Goal: Book appointment/travel/reservation

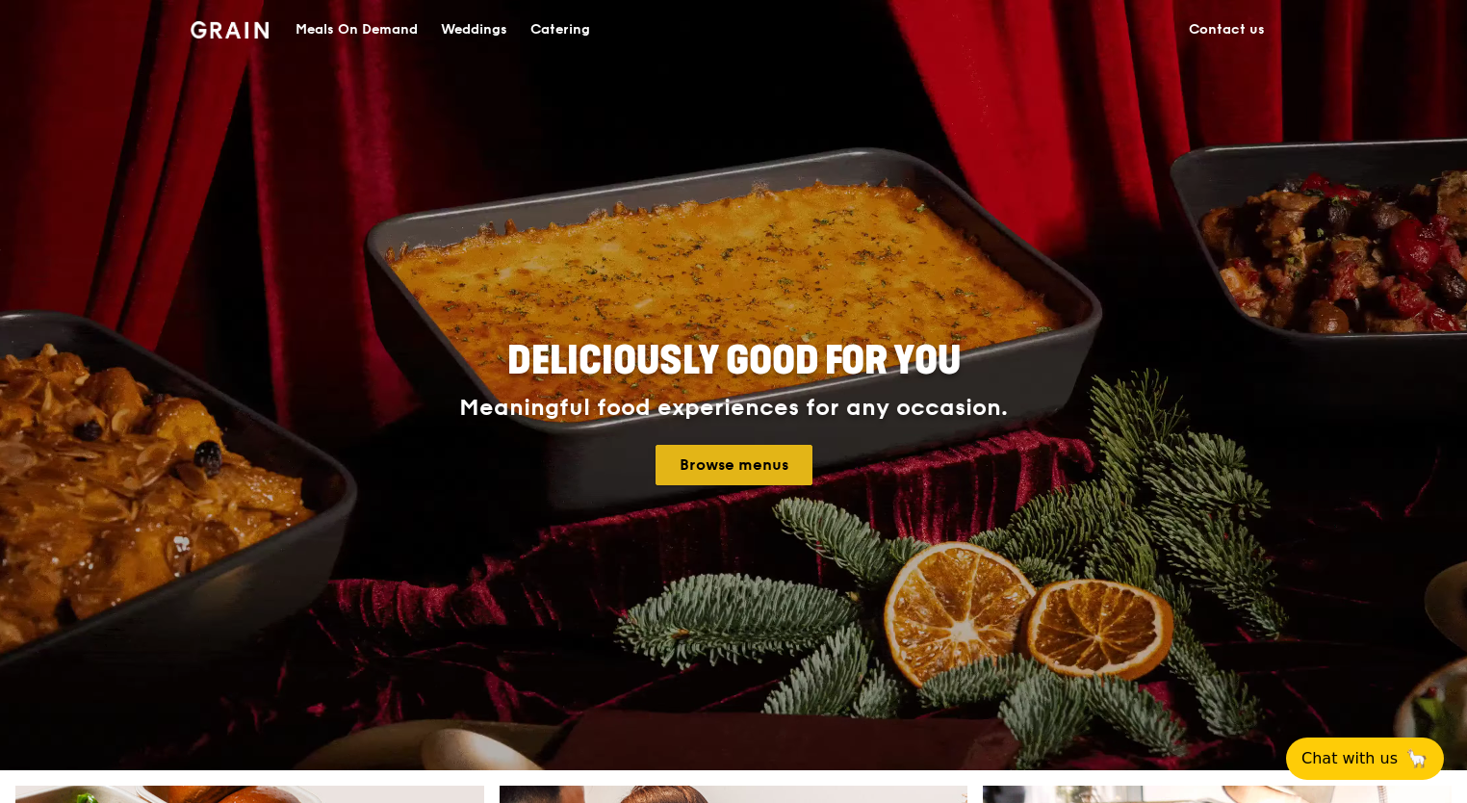
click at [687, 472] on link "Browse menus" at bounding box center [733, 465] width 157 height 40
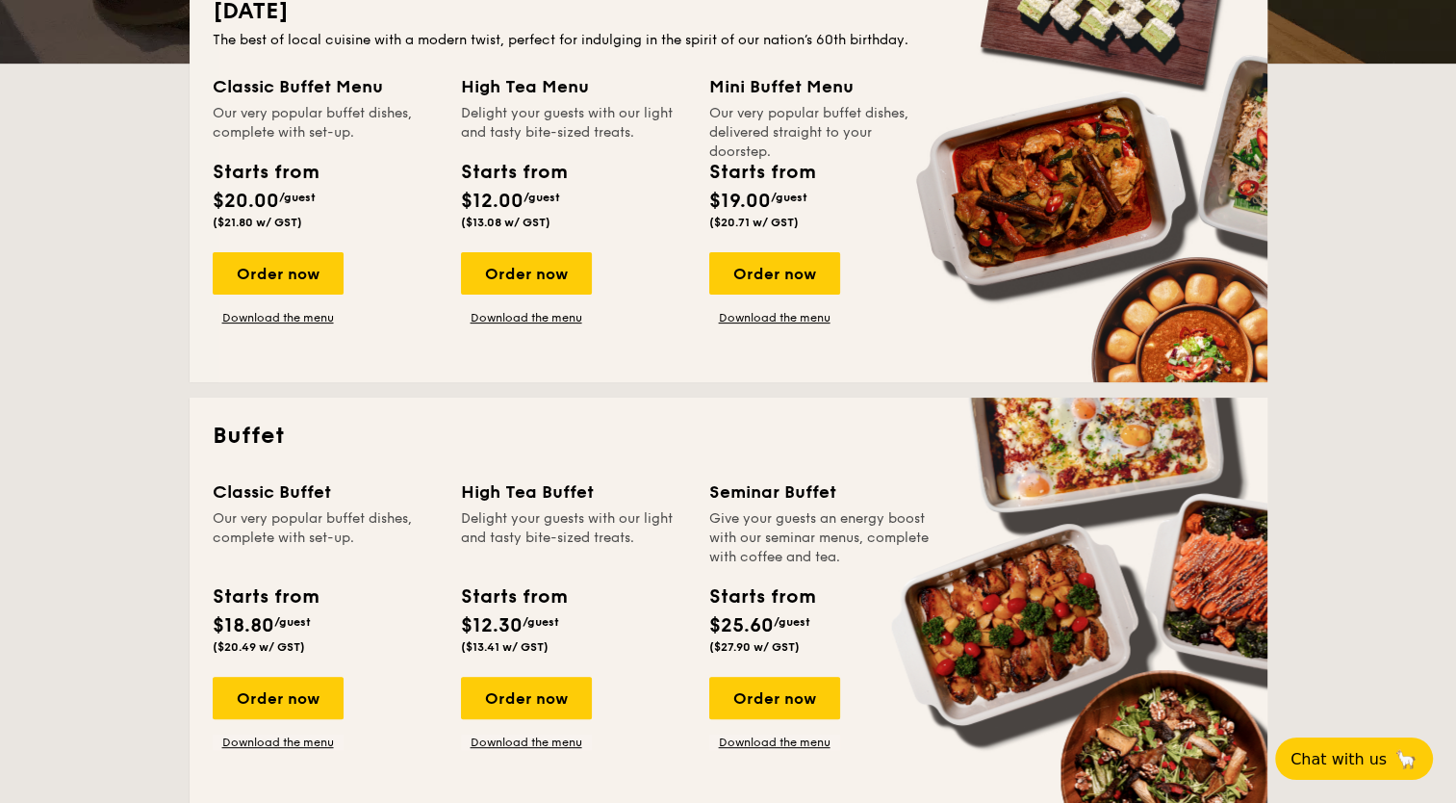
scroll to position [462, 0]
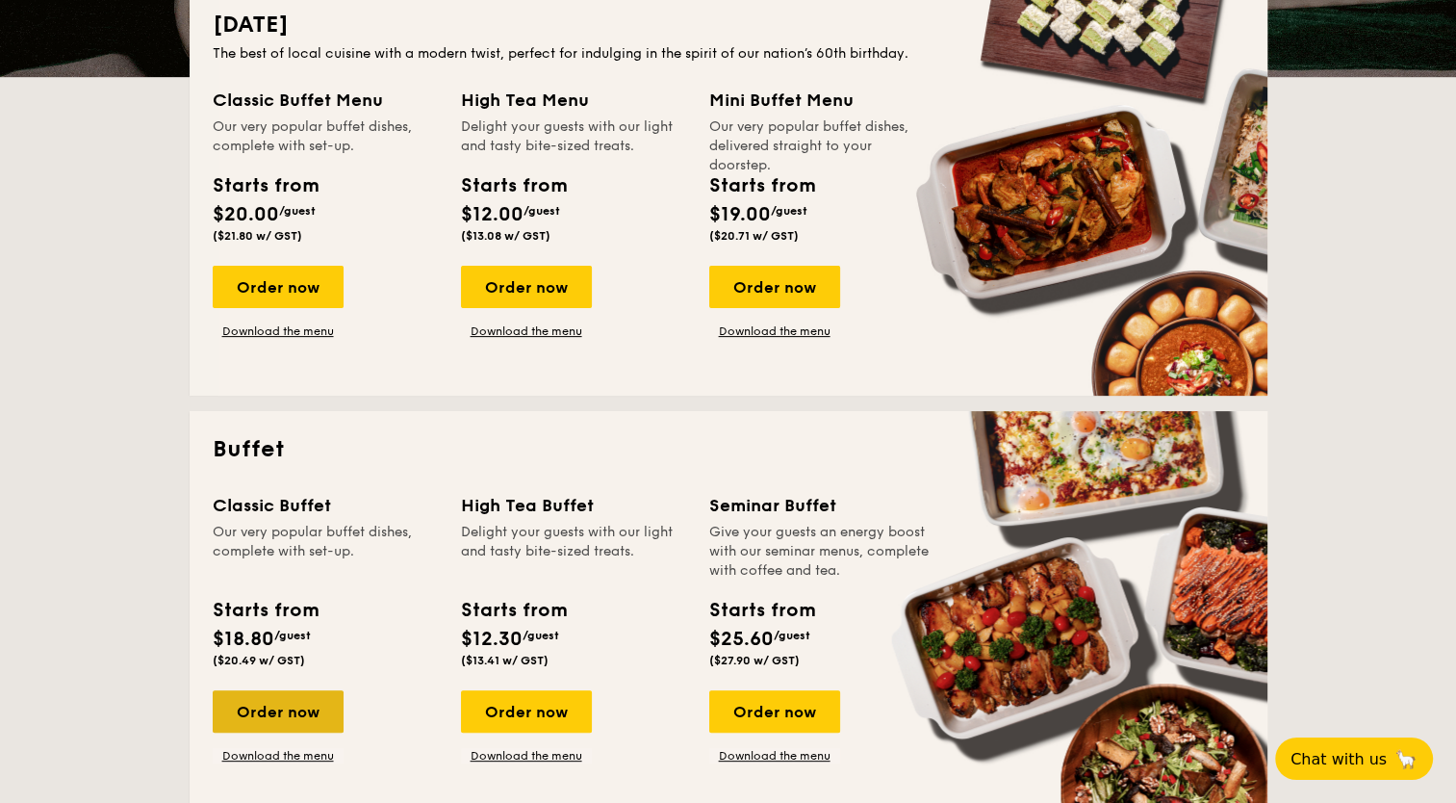
click at [251, 701] on div "Order now" at bounding box center [278, 711] width 131 height 42
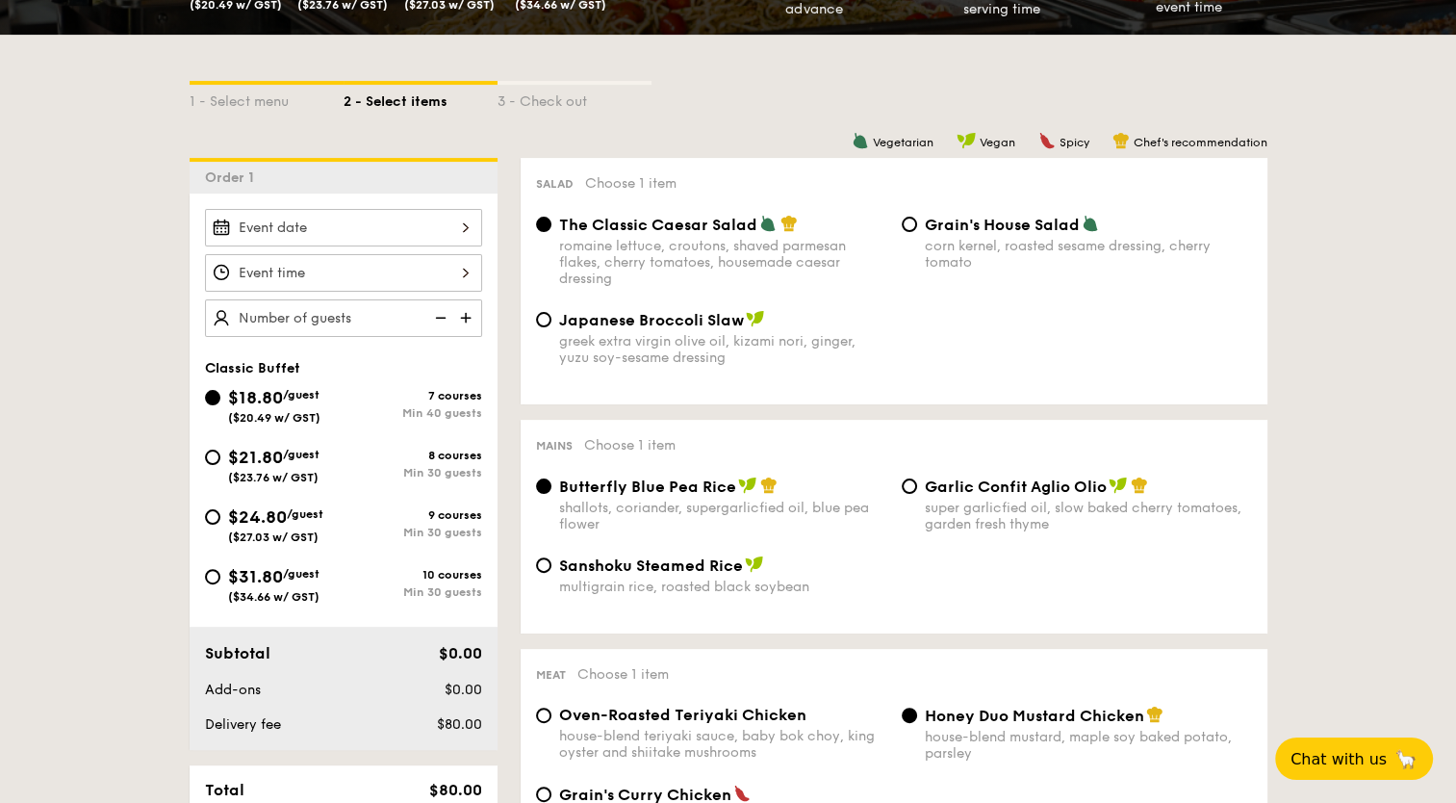
scroll to position [381, 0]
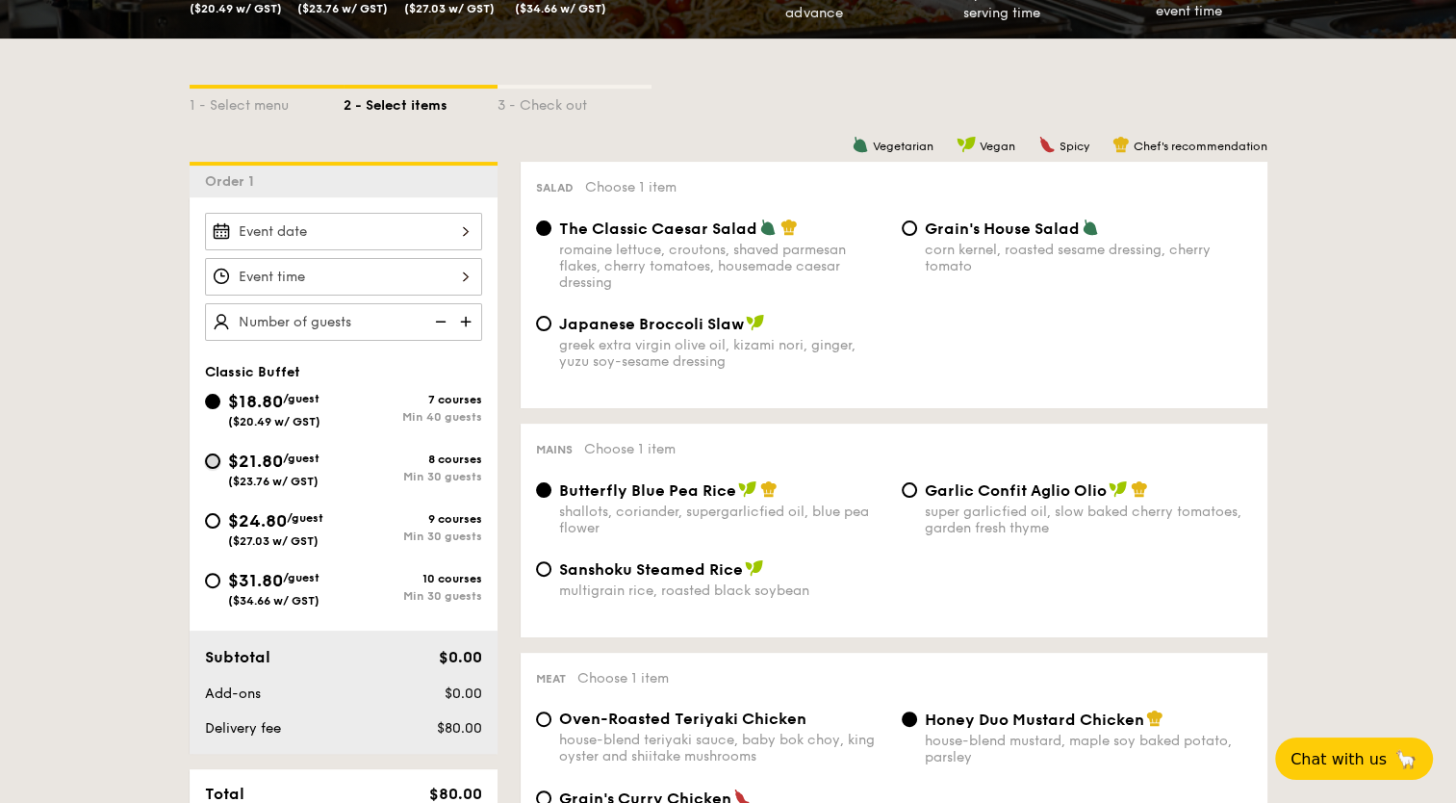
click at [217, 463] on input "$21.80 /guest ($23.76 w/ GST) 8 courses Min 30 guests" at bounding box center [212, 460] width 15 height 15
radio input "true"
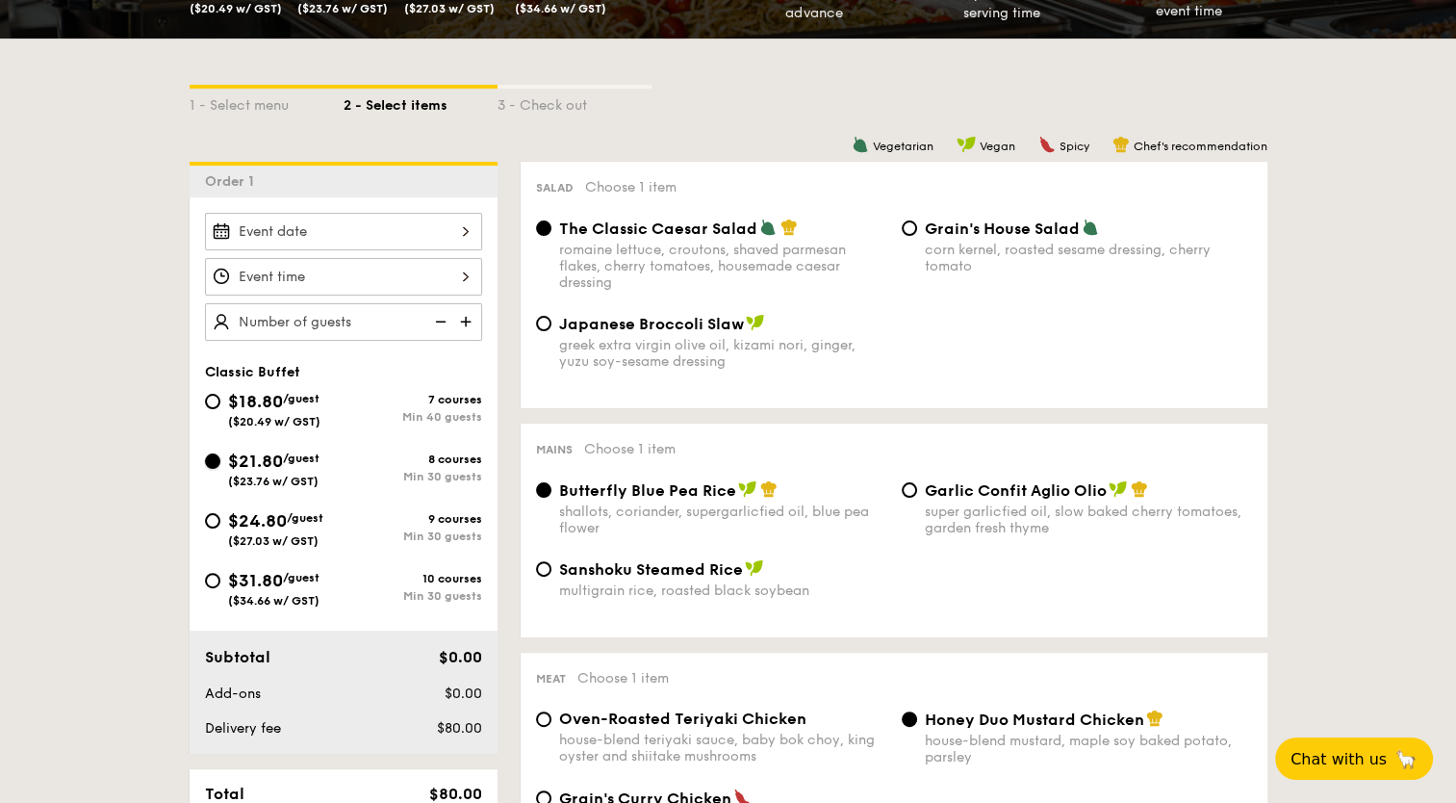
radio input "true"
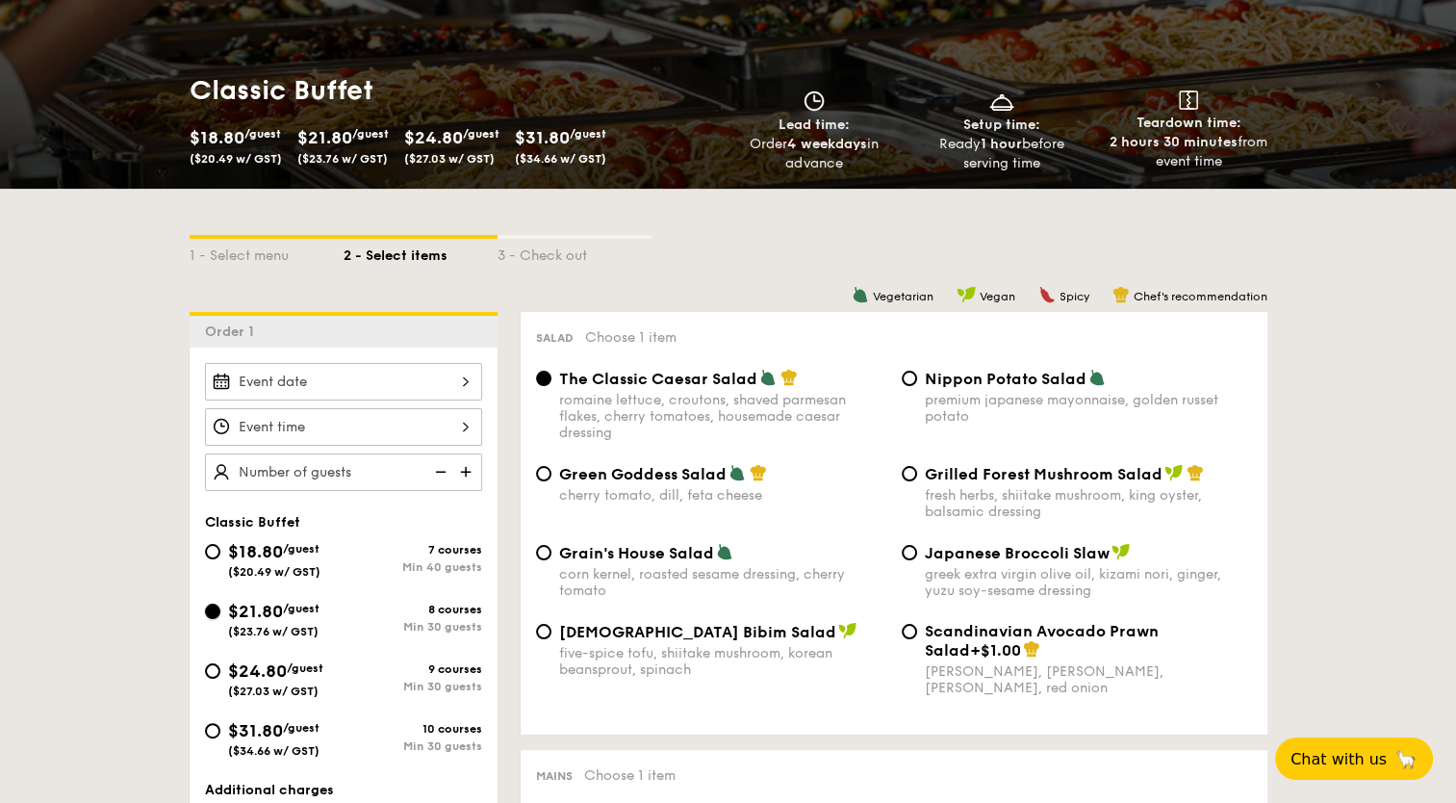
scroll to position [227, 0]
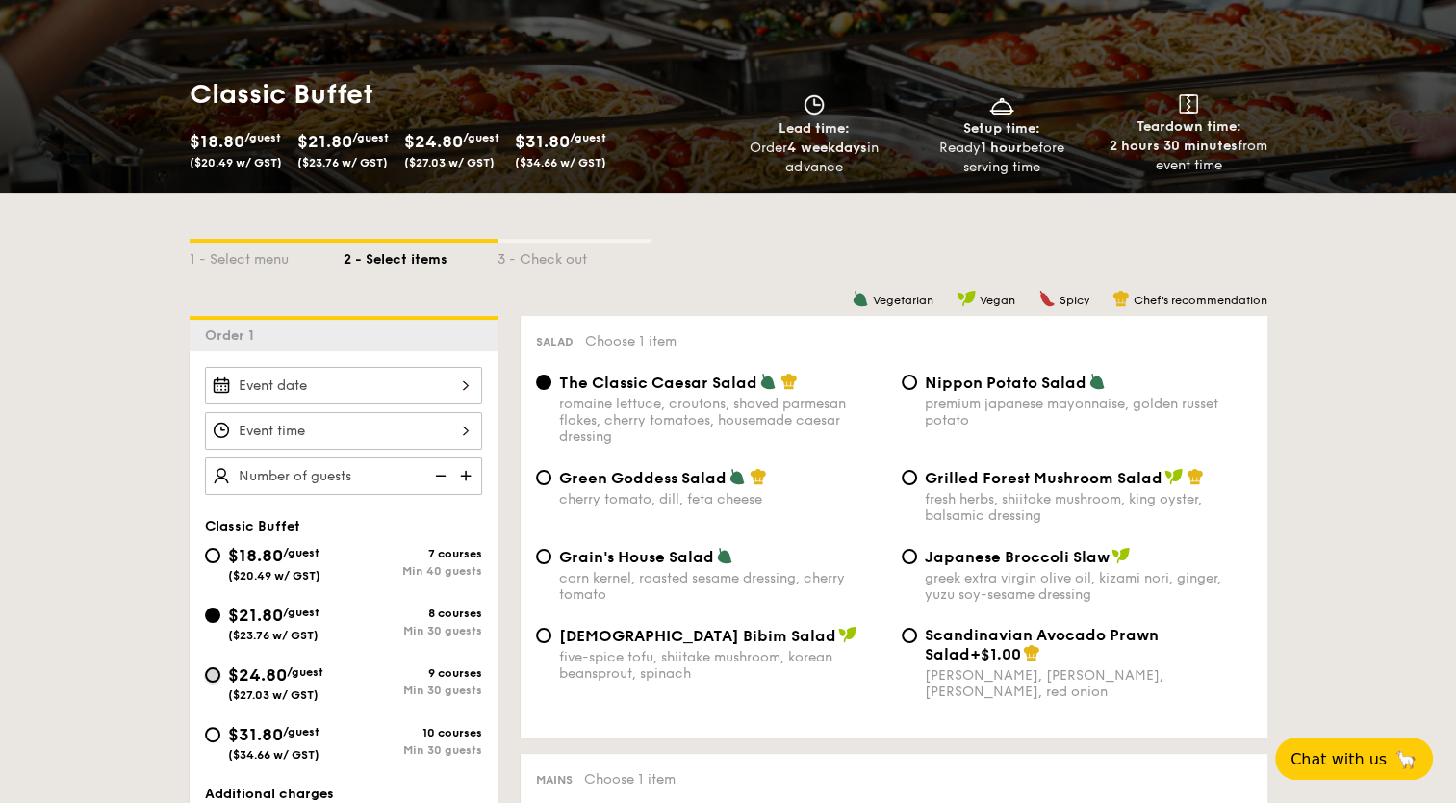
click at [207, 676] on input "$24.80 /guest ($27.03 w/ GST) 9 courses Min 30 guests" at bounding box center [212, 674] width 15 height 15
radio input "true"
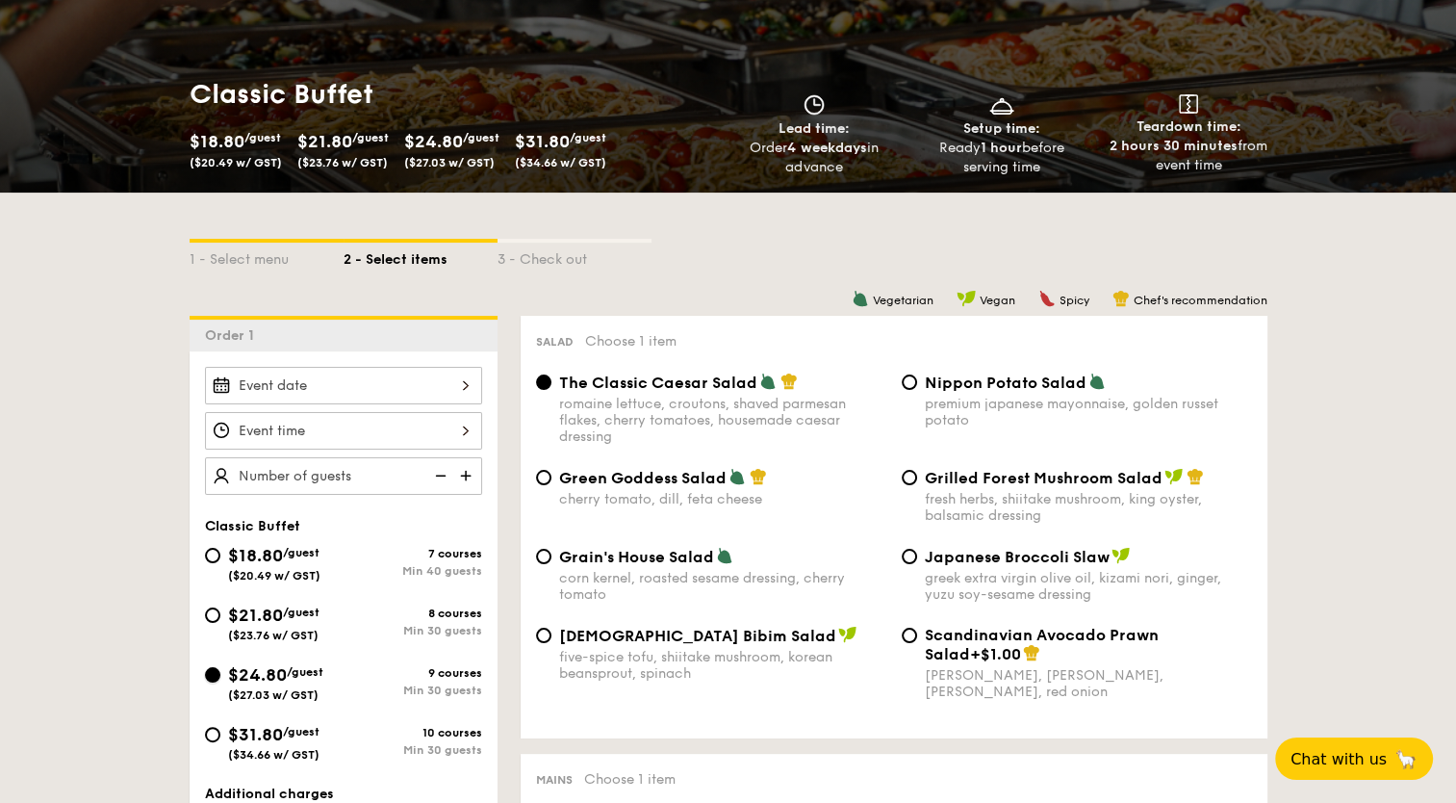
radio input "true"
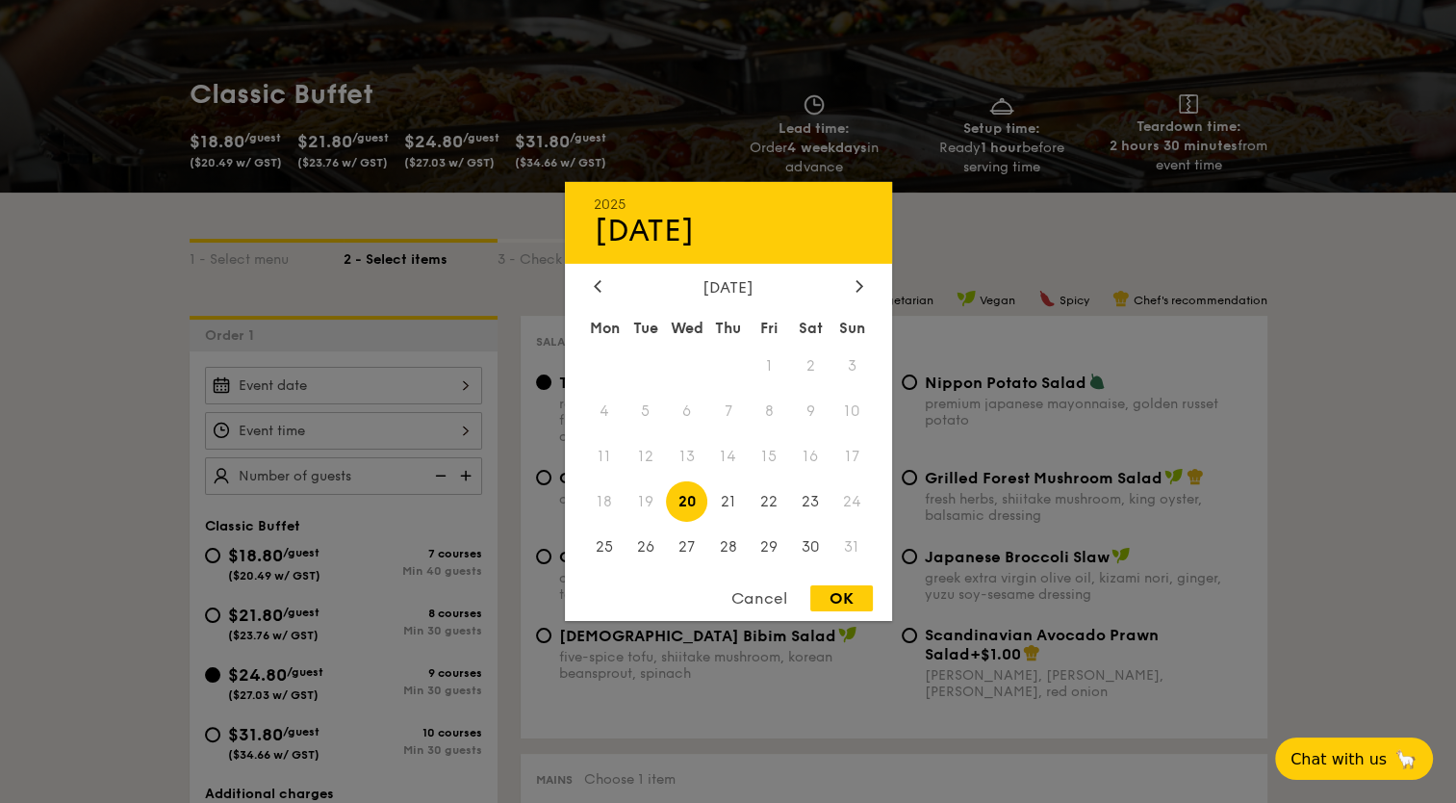
click at [462, 391] on div "2025 Aug [DATE] Tue Wed Thu Fri Sat Sun 1 2 3 4 5 6 7 8 9 10 11 12 13 14 15 16 …" at bounding box center [343, 386] width 277 height 38
click at [862, 290] on div at bounding box center [859, 287] width 17 height 18
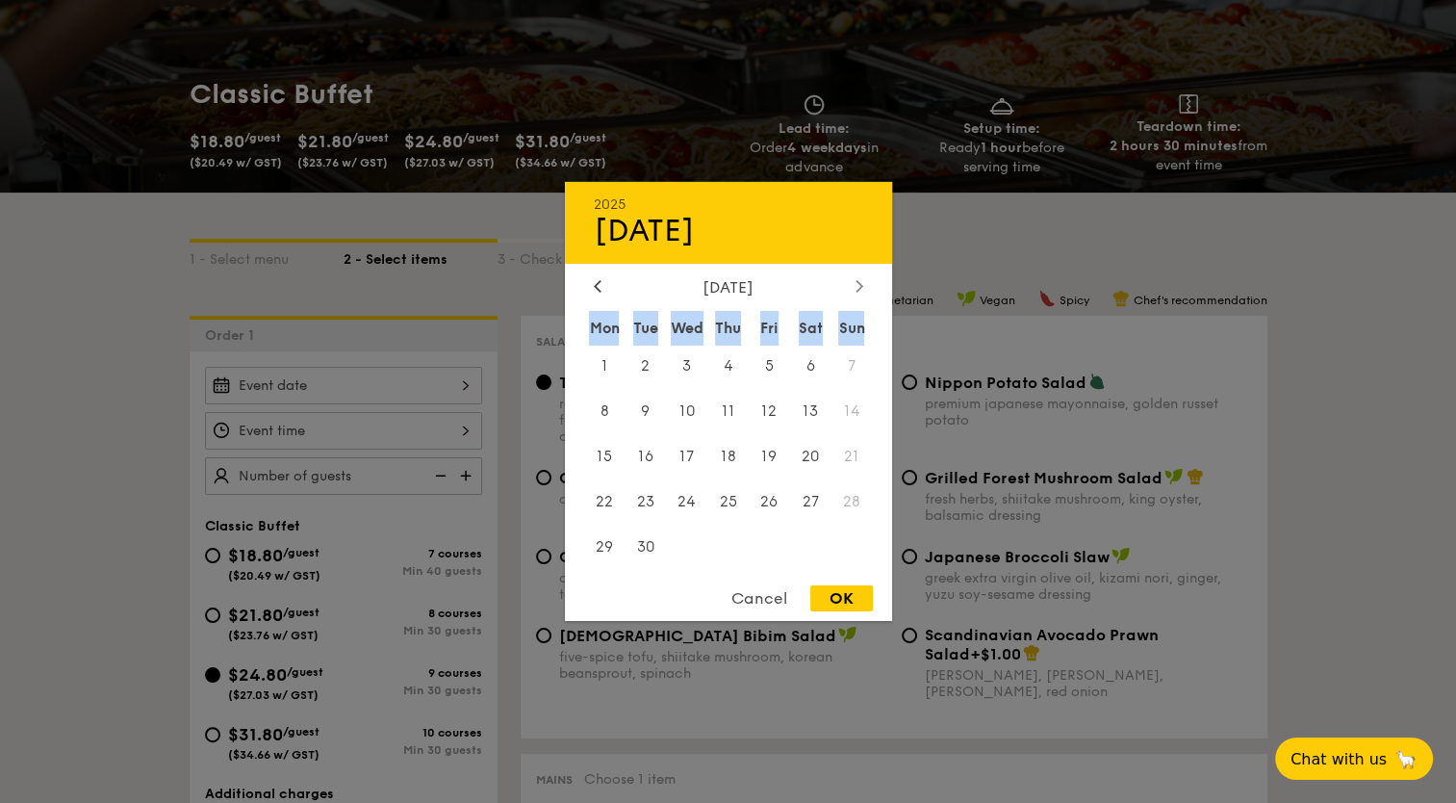
click at [862, 290] on div at bounding box center [859, 287] width 17 height 18
click at [855, 285] on icon at bounding box center [859, 285] width 8 height 13
click at [595, 283] on icon at bounding box center [598, 286] width 6 height 12
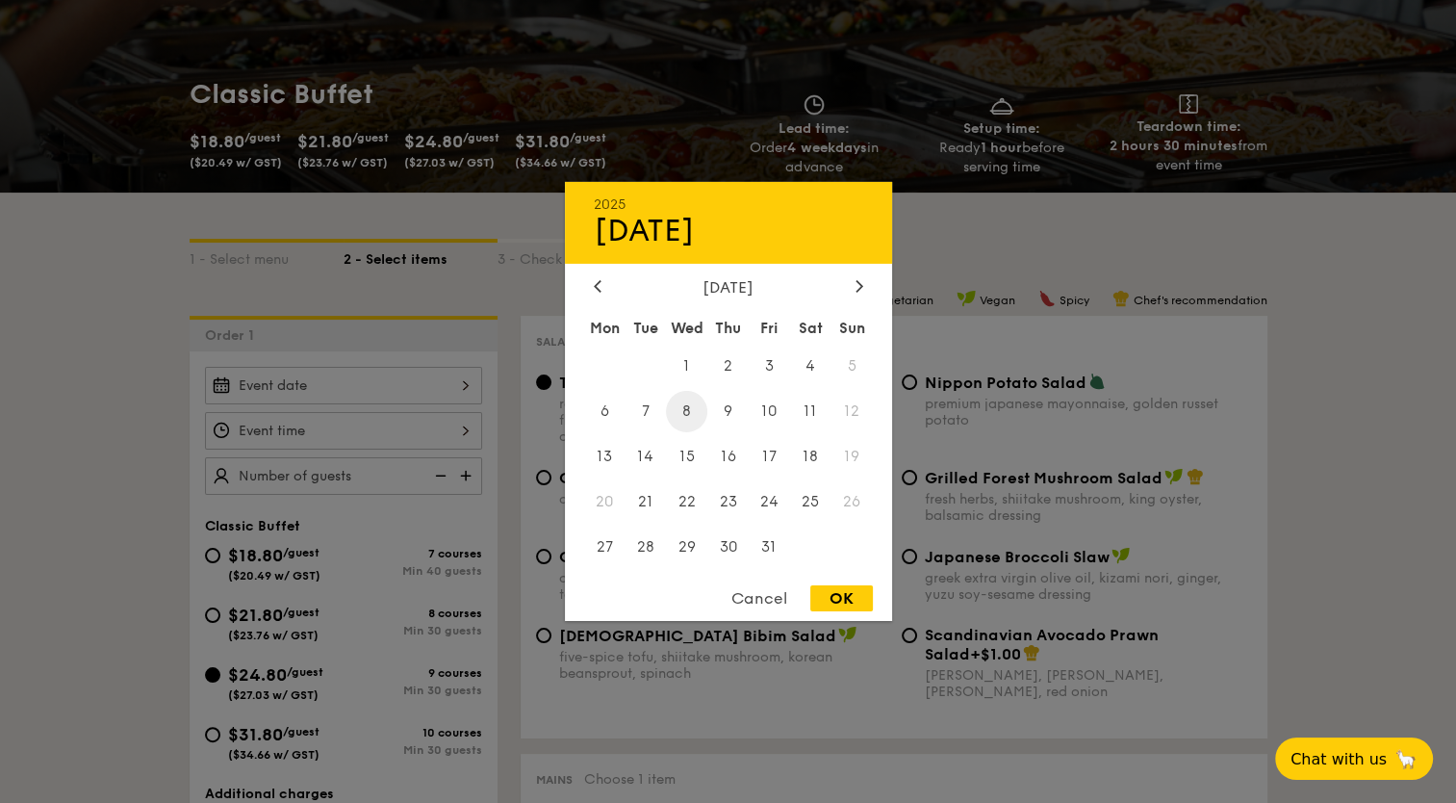
click at [690, 411] on span "8" at bounding box center [686, 411] width 41 height 41
click at [828, 586] on div "2025 Oct [DATE] Tue Wed Thu Fri Sat Sun 1 2 3 4 5 6 7 8 9 10 11 12 13 14 15 16 …" at bounding box center [728, 401] width 327 height 439
click at [828, 592] on div "OK" at bounding box center [841, 598] width 63 height 26
type input "[DATE]"
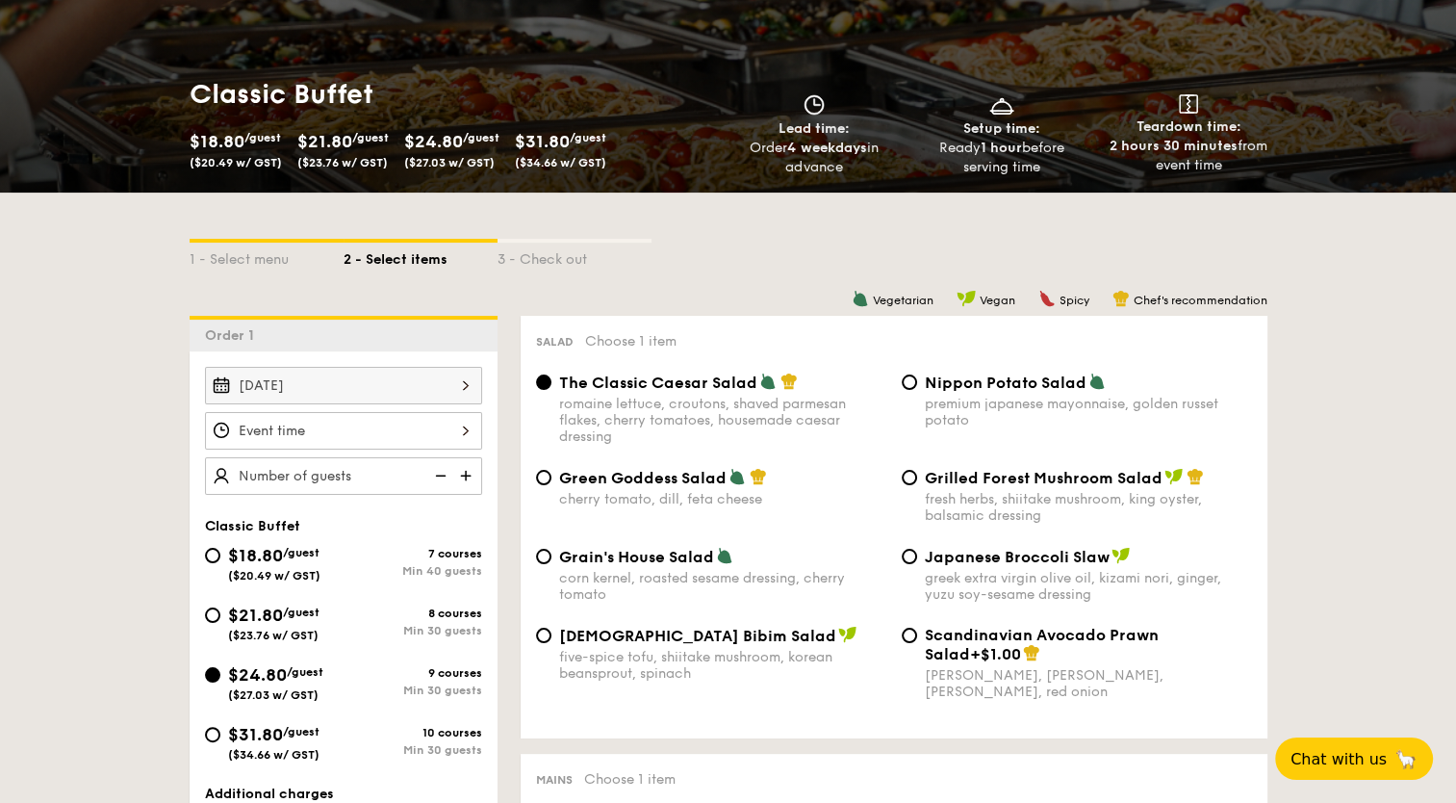
click at [462, 435] on div at bounding box center [343, 431] width 277 height 38
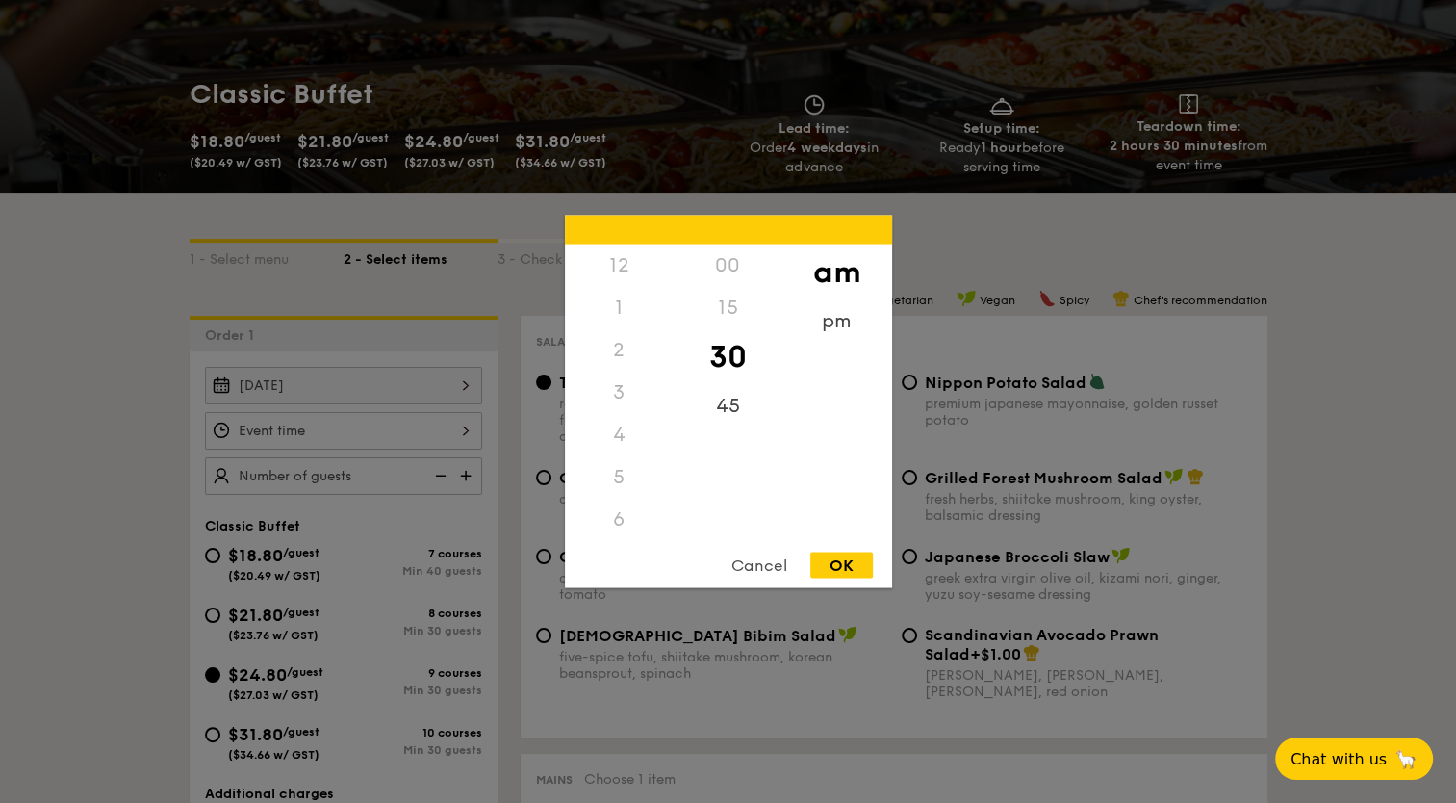
scroll to position [212, 0]
click at [726, 273] on div "00" at bounding box center [728, 265] width 109 height 42
click at [730, 267] on div "00" at bounding box center [728, 265] width 109 height 42
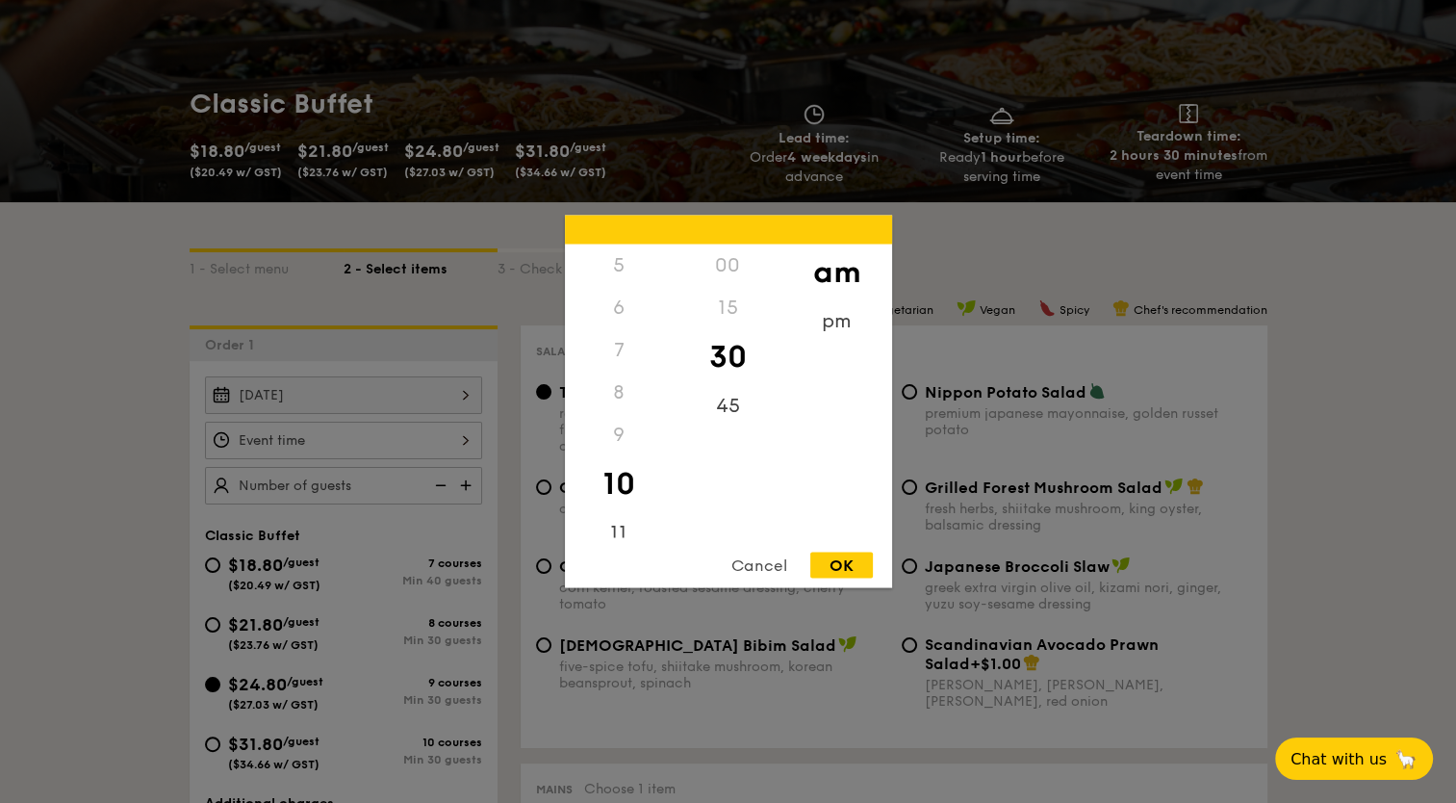
scroll to position [227, 0]
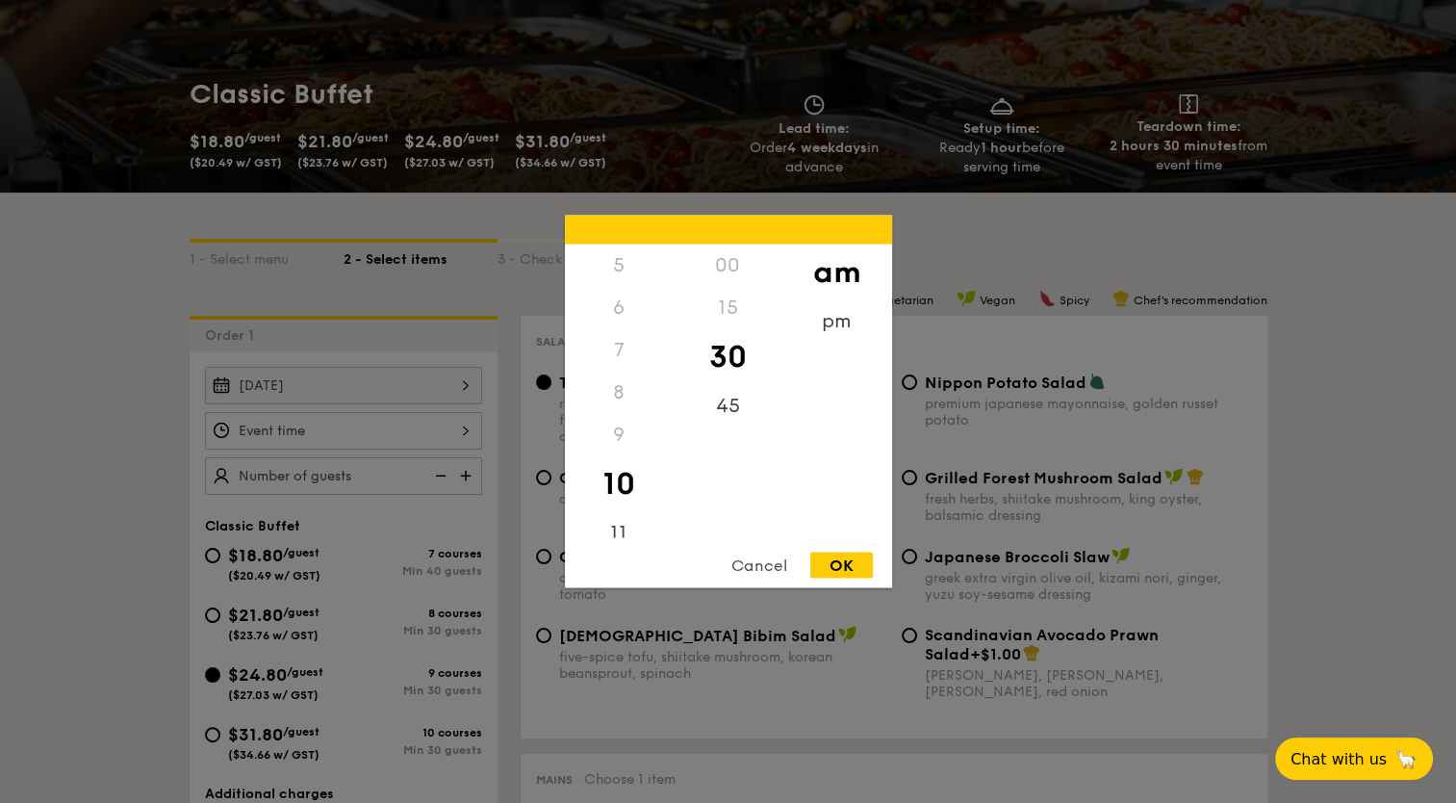
click at [725, 274] on div "00" at bounding box center [728, 265] width 109 height 42
click at [717, 262] on div "00" at bounding box center [728, 265] width 109 height 42
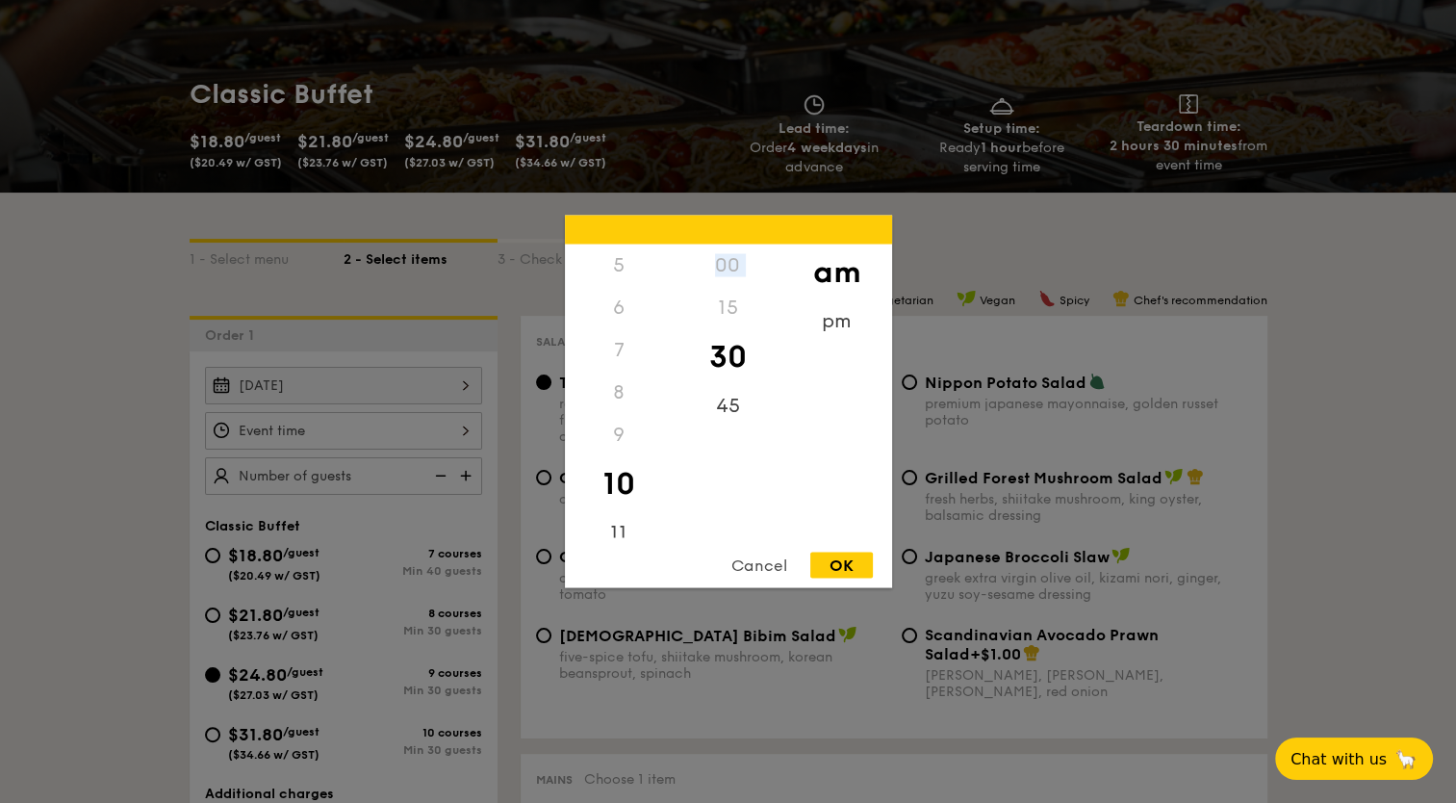
click at [721, 252] on div "00" at bounding box center [728, 265] width 109 height 42
click at [724, 264] on div "00" at bounding box center [728, 265] width 109 height 42
click at [729, 253] on div "00" at bounding box center [728, 265] width 109 height 42
click at [728, 407] on div "45" at bounding box center [728, 413] width 109 height 56
click at [722, 271] on div "00" at bounding box center [728, 265] width 109 height 42
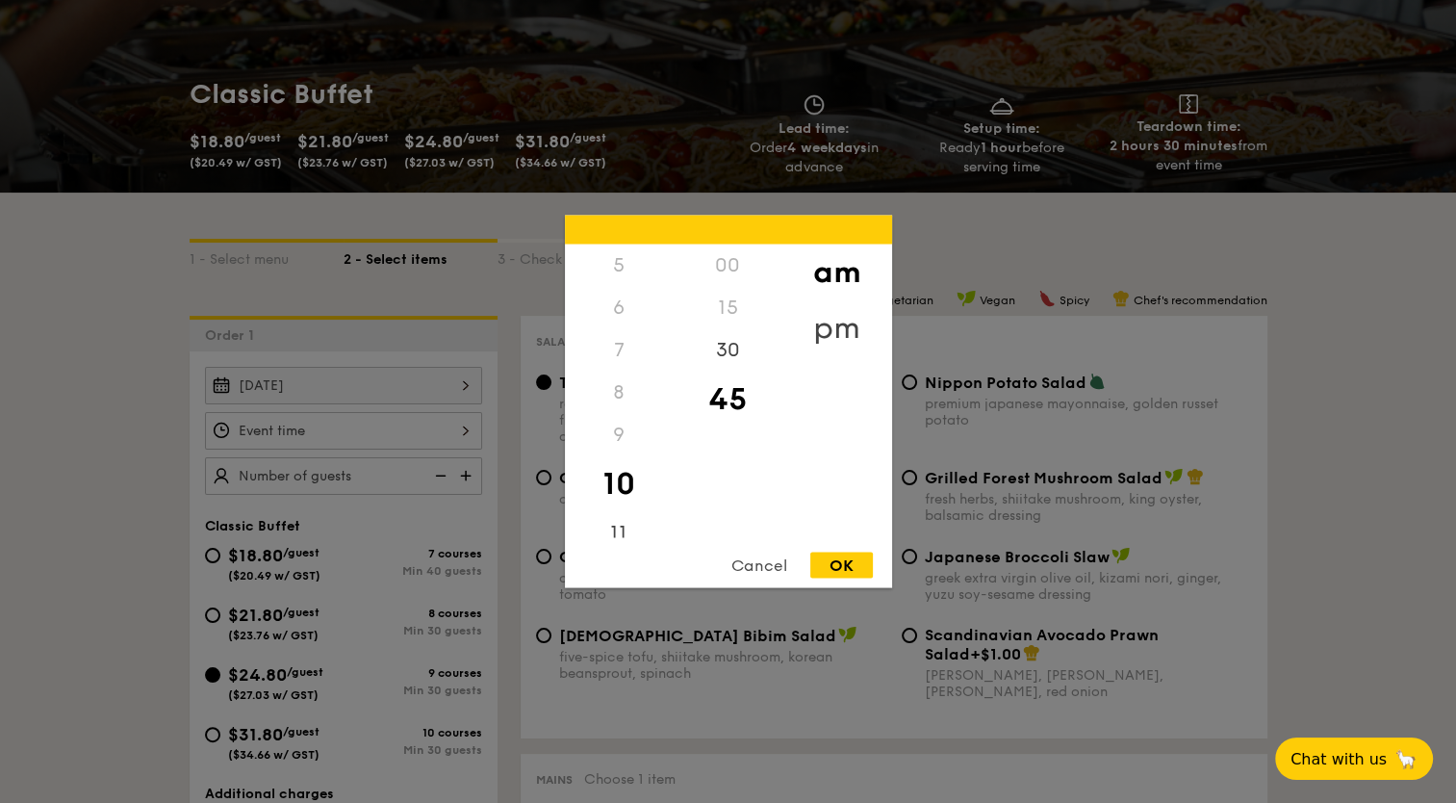
click at [828, 332] on div "pm" at bounding box center [836, 328] width 109 height 56
click at [623, 478] on div "10" at bounding box center [619, 477] width 109 height 42
click at [612, 433] on div "9" at bounding box center [619, 435] width 109 height 42
click at [614, 352] on div "7" at bounding box center [619, 357] width 109 height 56
click at [609, 488] on div "10" at bounding box center [619, 491] width 109 height 42
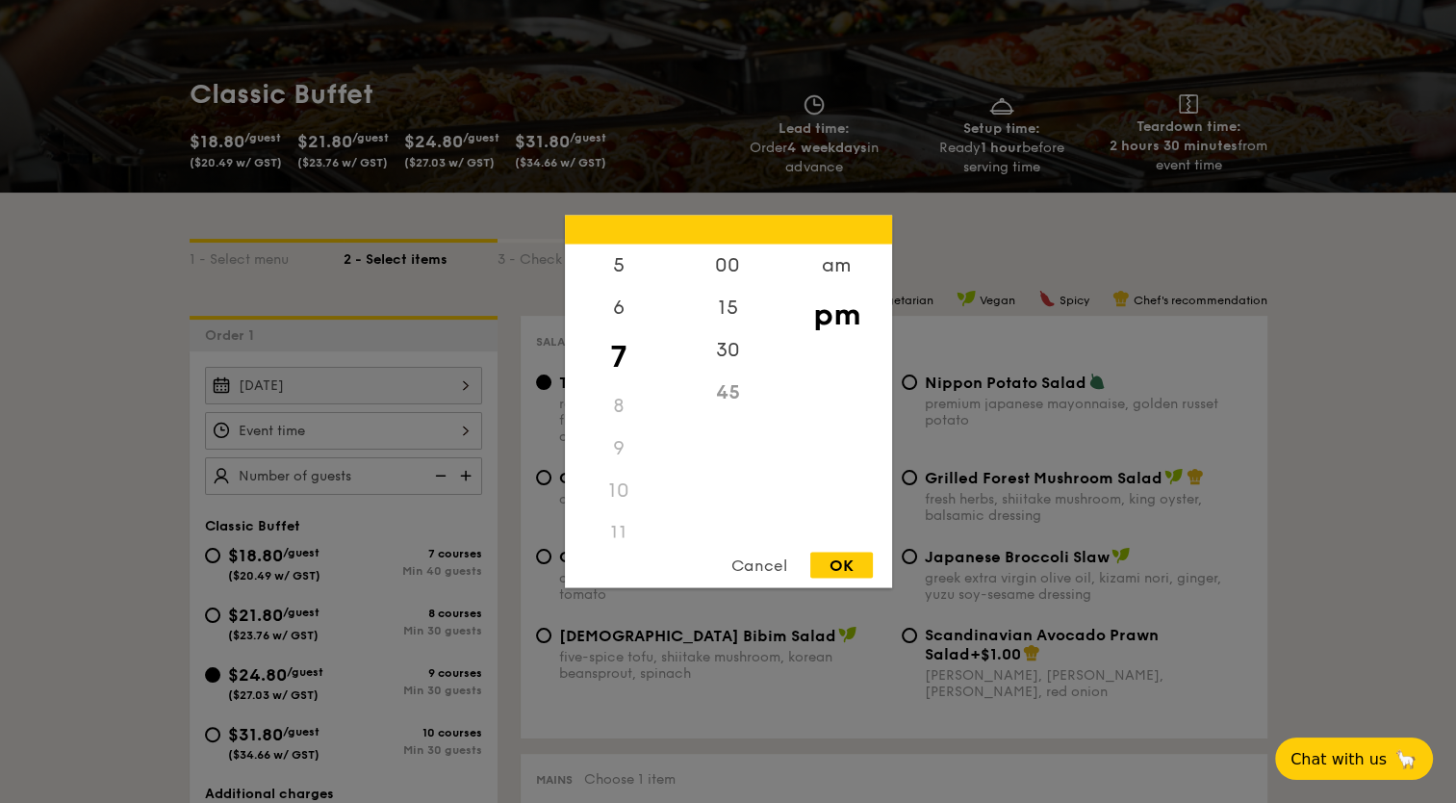
click at [615, 486] on div "10" at bounding box center [619, 491] width 109 height 42
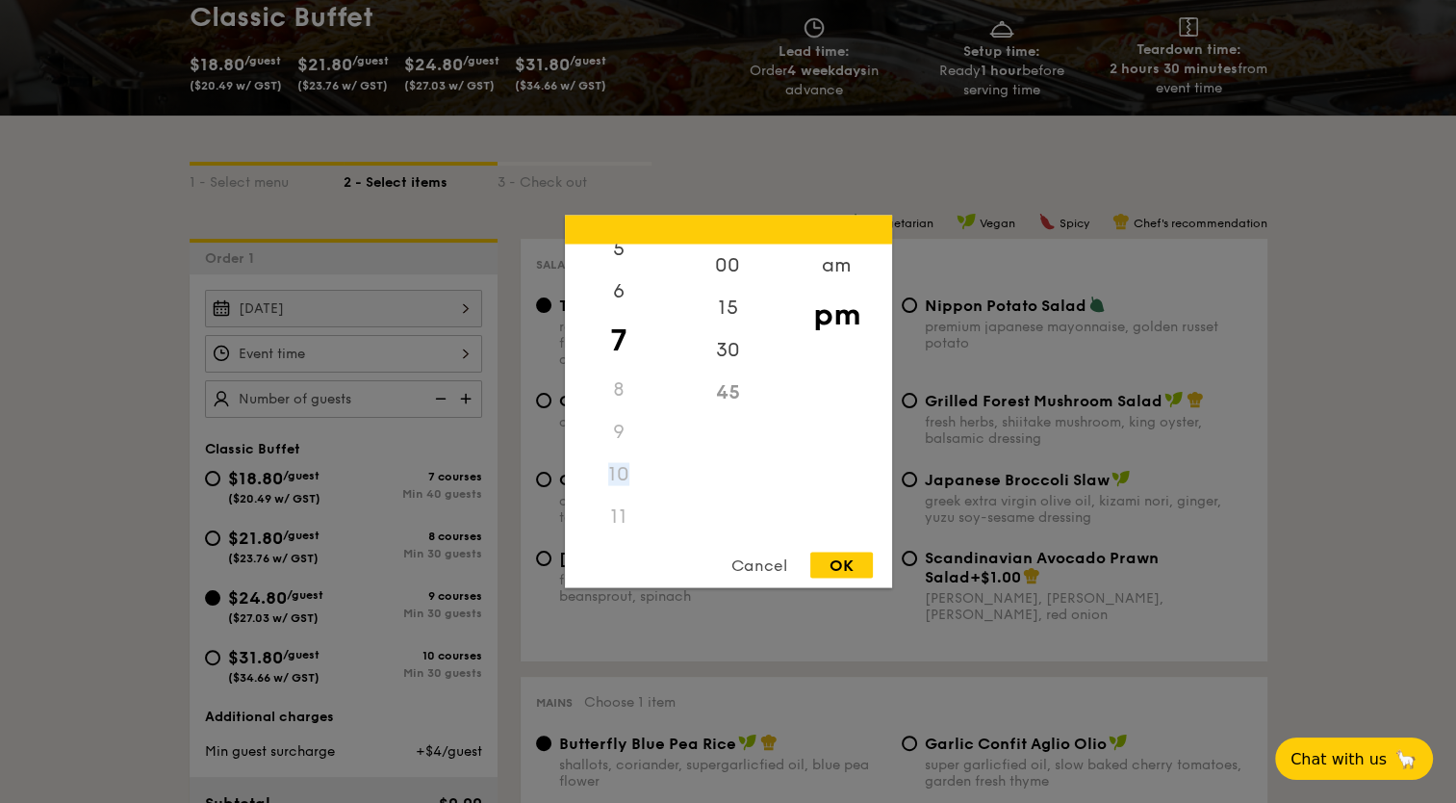
scroll to position [190, 0]
click at [754, 486] on div "00 15 30 45" at bounding box center [728, 390] width 109 height 293
click at [829, 276] on div "am" at bounding box center [836, 272] width 109 height 56
click at [726, 269] on div "00" at bounding box center [728, 272] width 109 height 56
click at [843, 558] on div "OK" at bounding box center [841, 565] width 63 height 26
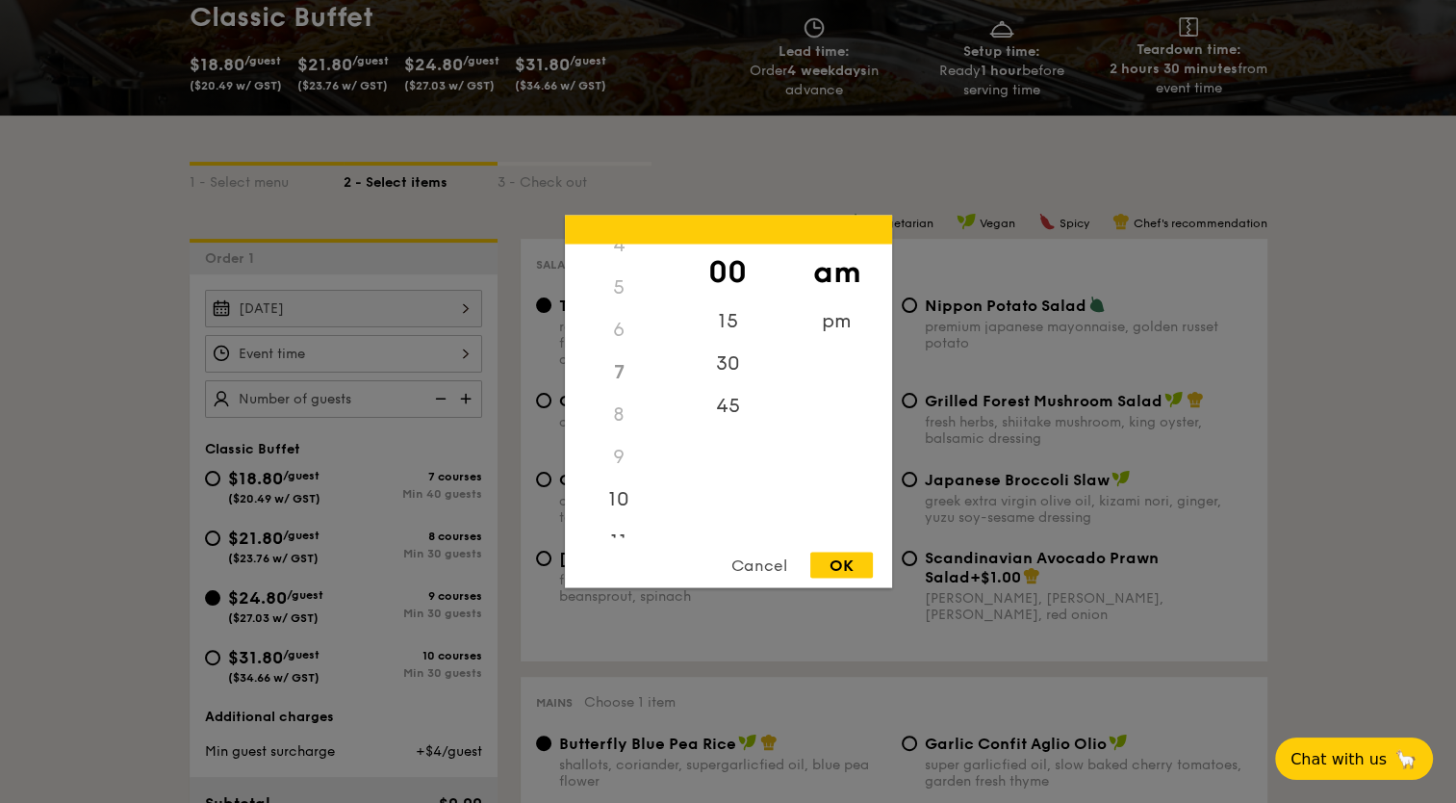
type input "7:00AM"
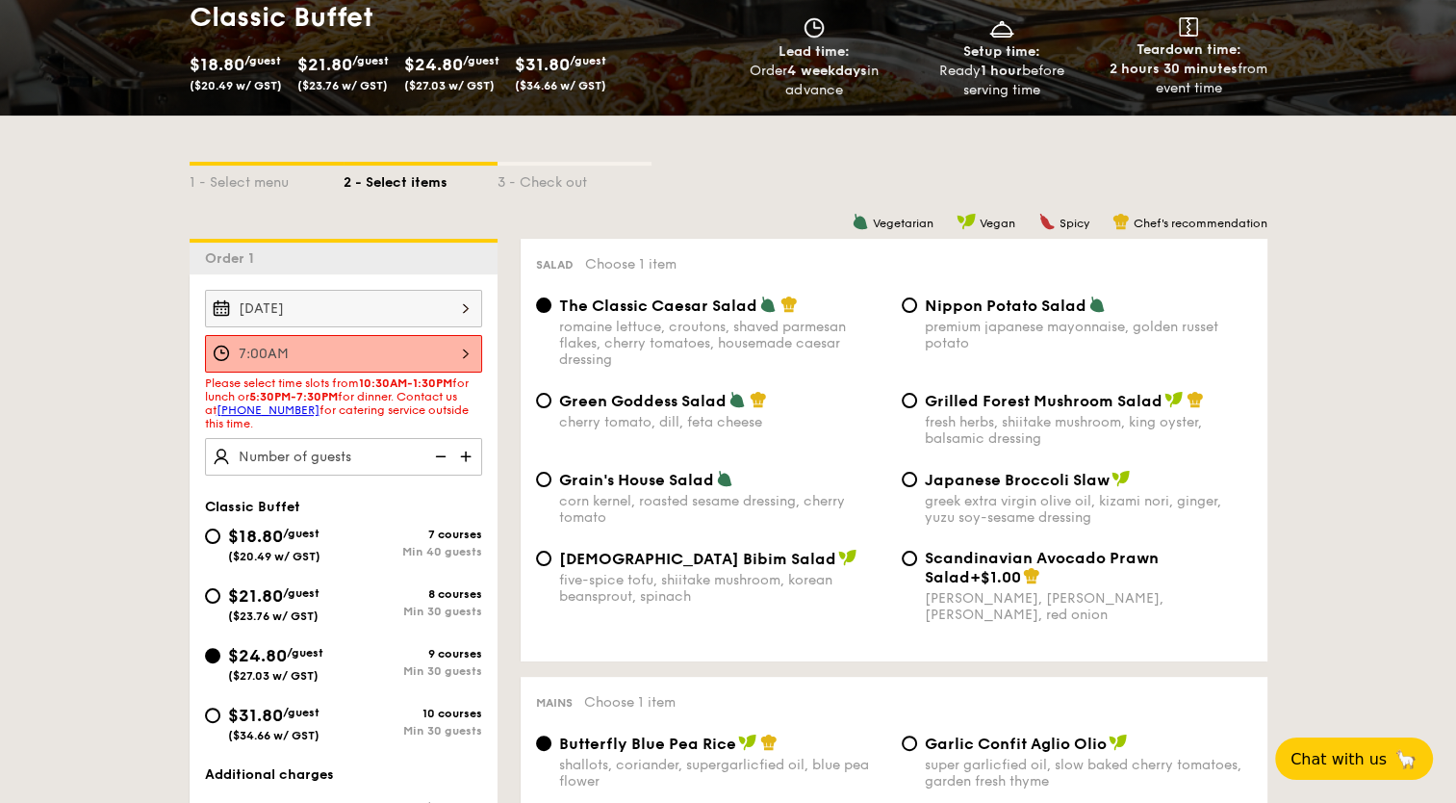
click at [467, 355] on div "7:00AM" at bounding box center [343, 354] width 277 height 38
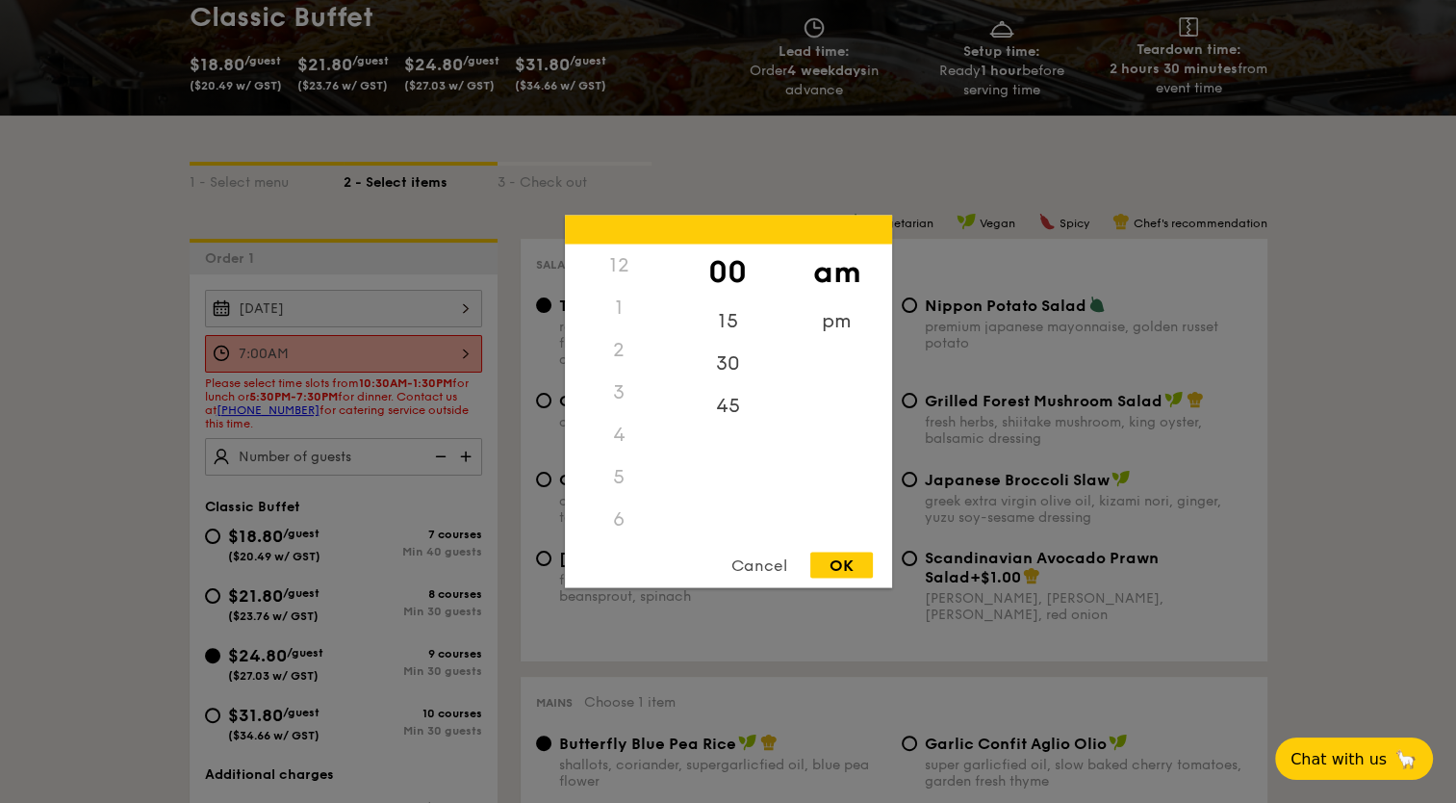
scroll to position [85, 0]
click at [669, 514] on div "8" at bounding box center [619, 519] width 109 height 42
click at [674, 513] on div "00 15 30 45" at bounding box center [728, 390] width 109 height 293
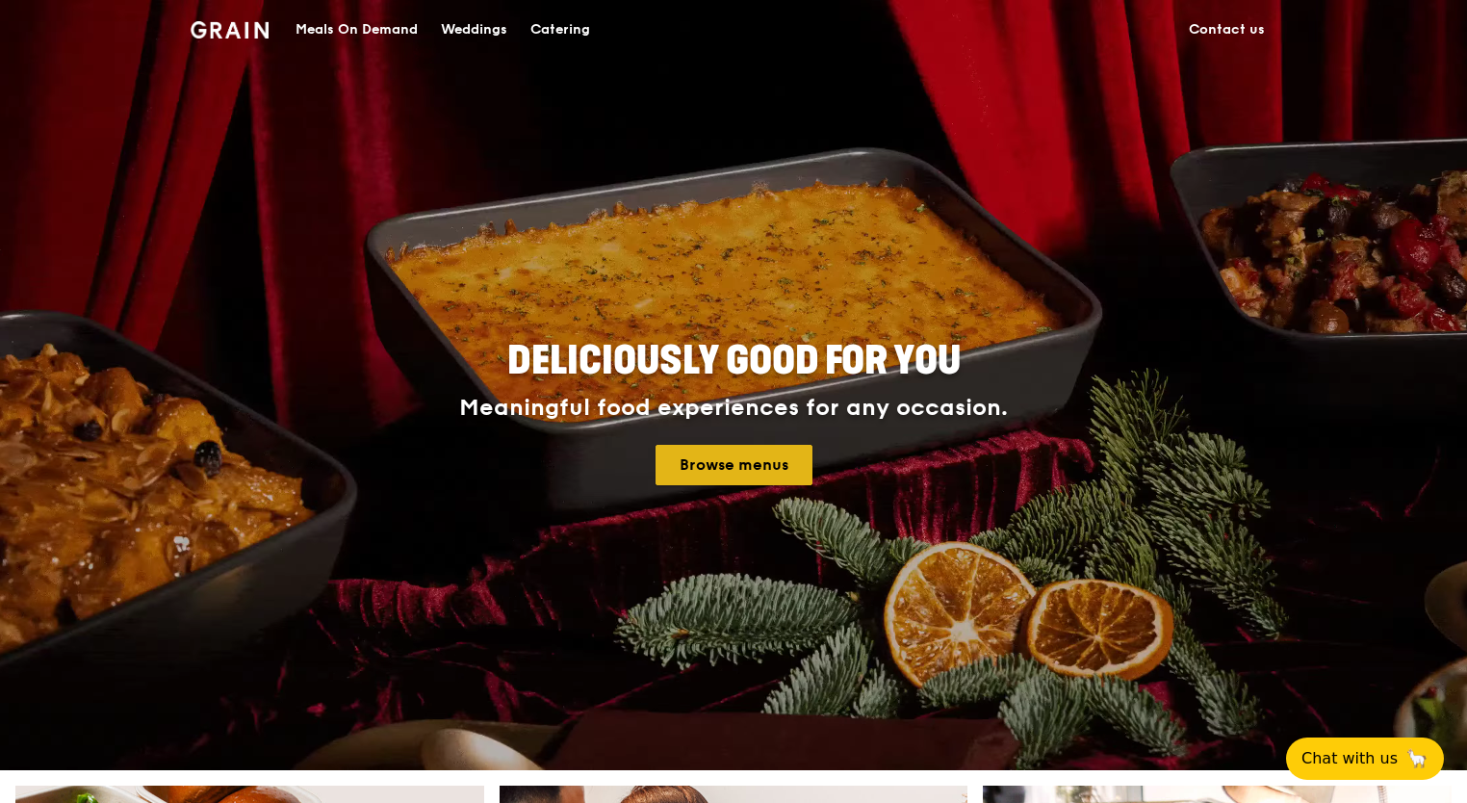
click at [713, 460] on link "Browse menus" at bounding box center [733, 465] width 157 height 40
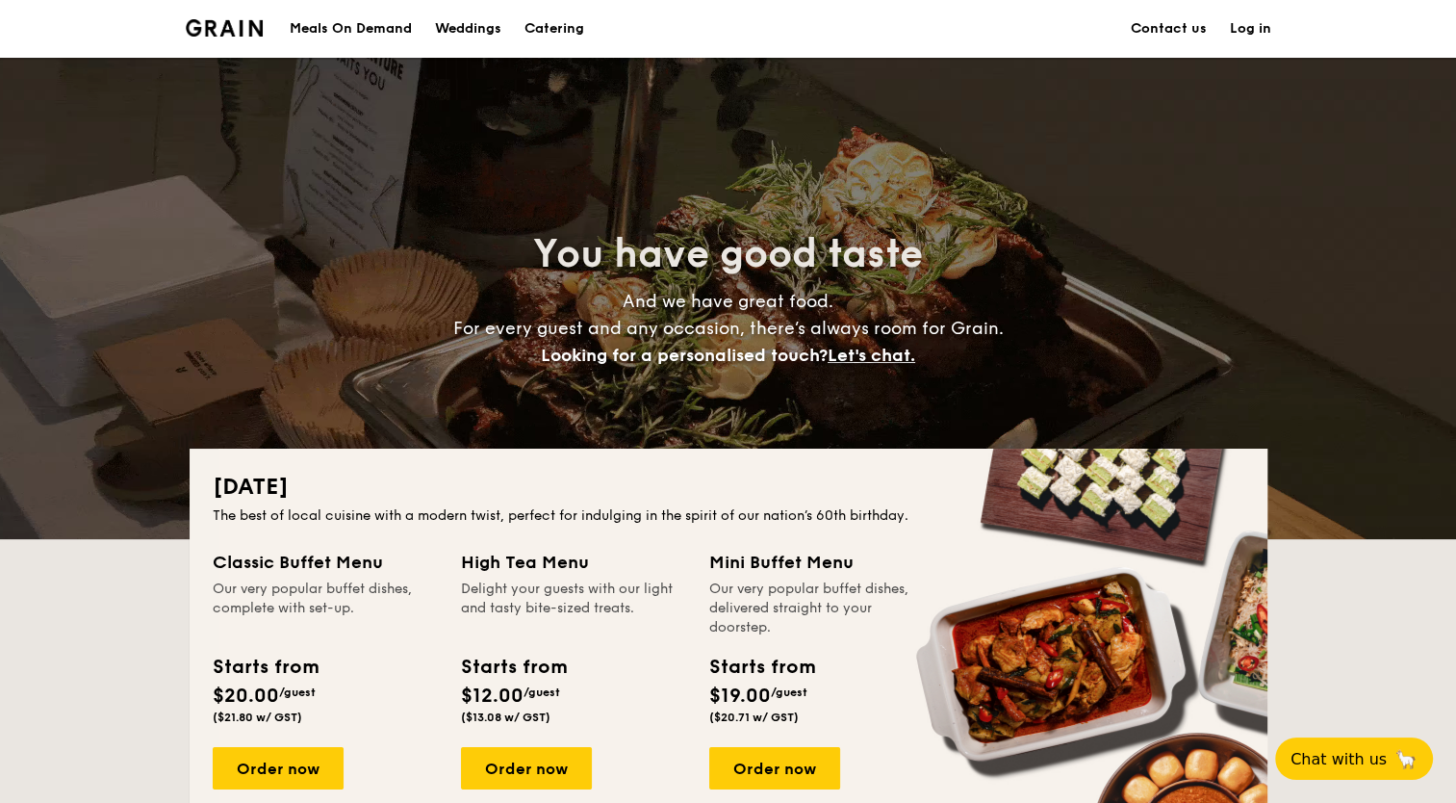
scroll to position [702, 0]
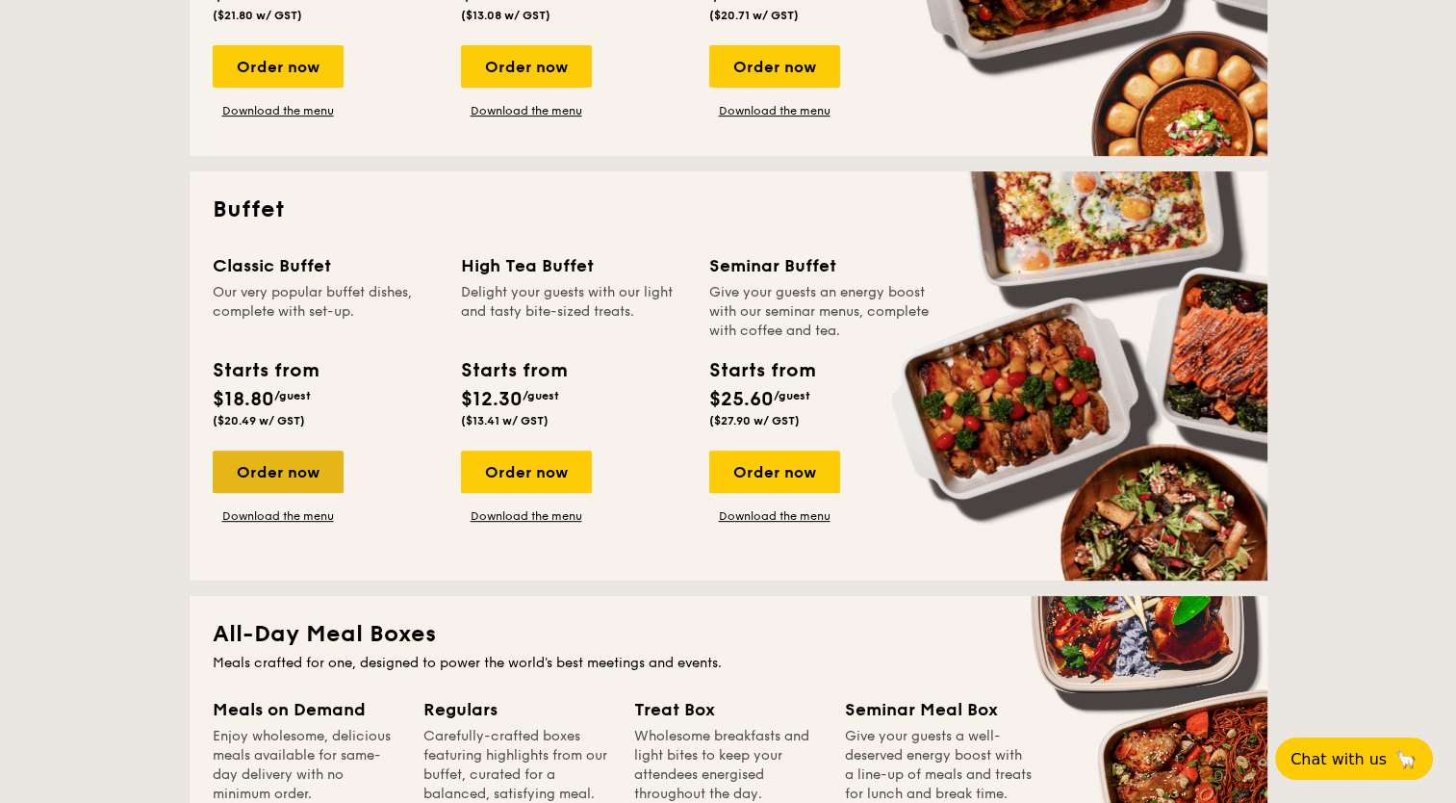
click at [290, 472] on div "Order now" at bounding box center [278, 471] width 131 height 42
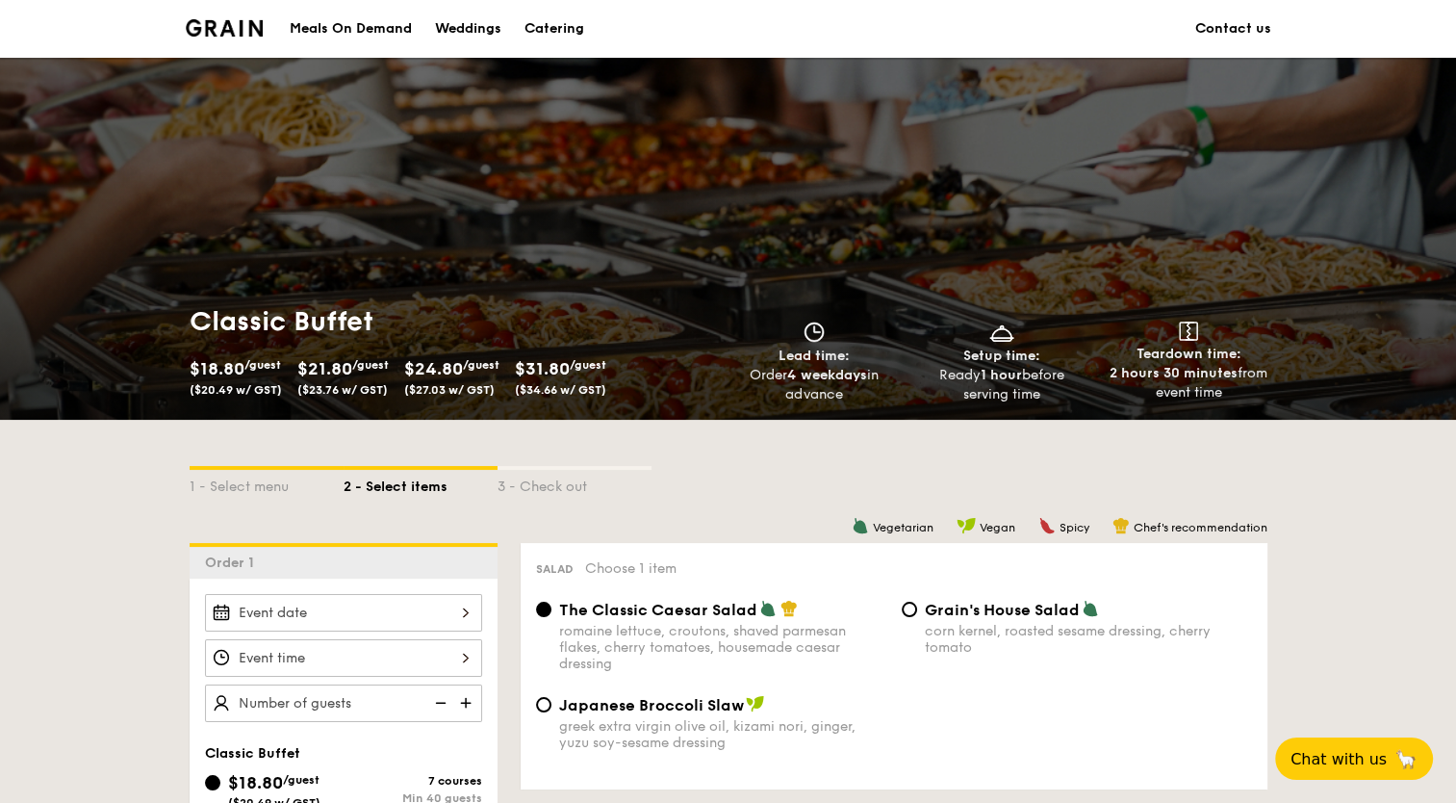
click at [395, 612] on div at bounding box center [343, 613] width 277 height 38
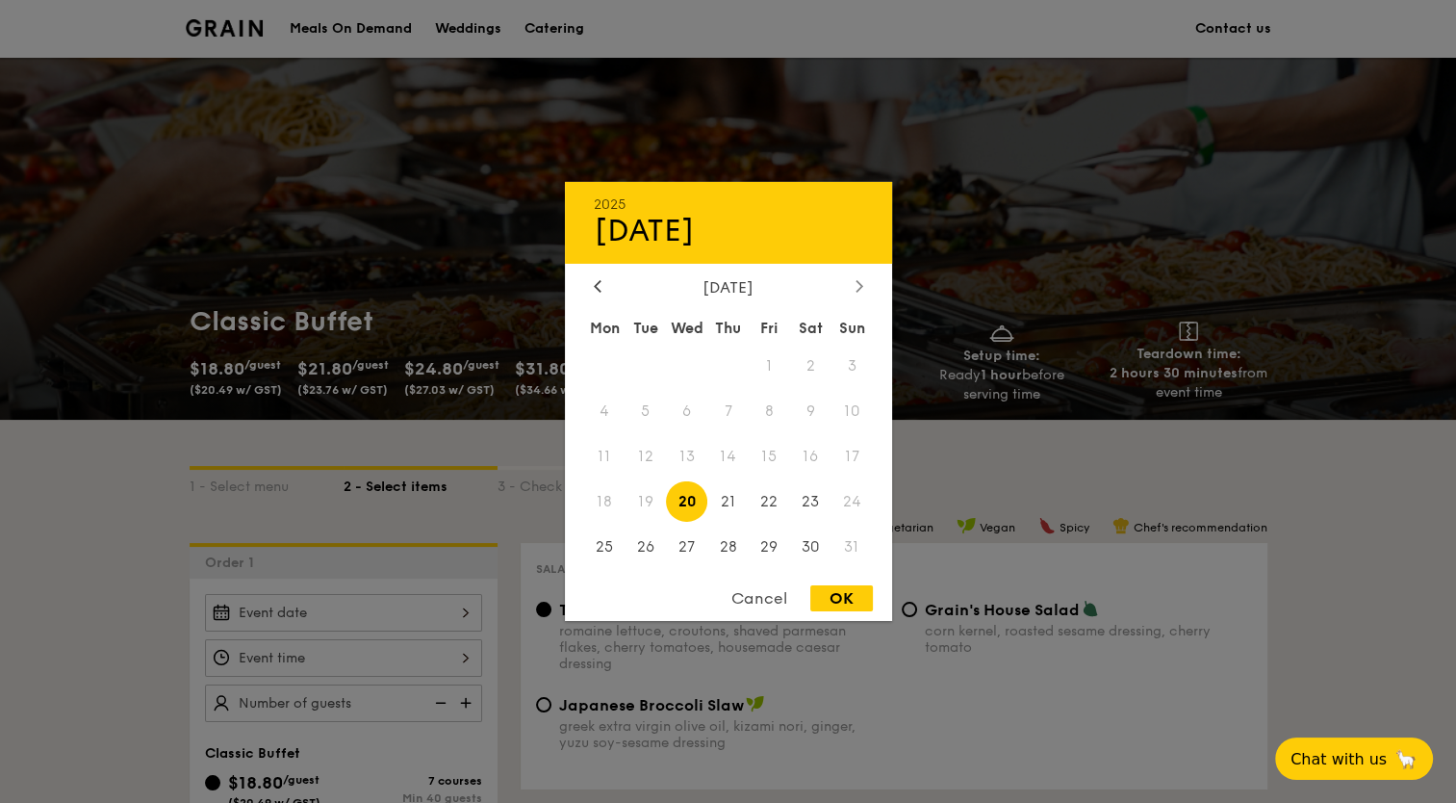
click at [859, 284] on icon at bounding box center [858, 286] width 6 height 12
click at [684, 403] on span "8" at bounding box center [686, 411] width 41 height 41
click at [851, 598] on div "OK" at bounding box center [841, 598] width 63 height 26
type input "[DATE]"
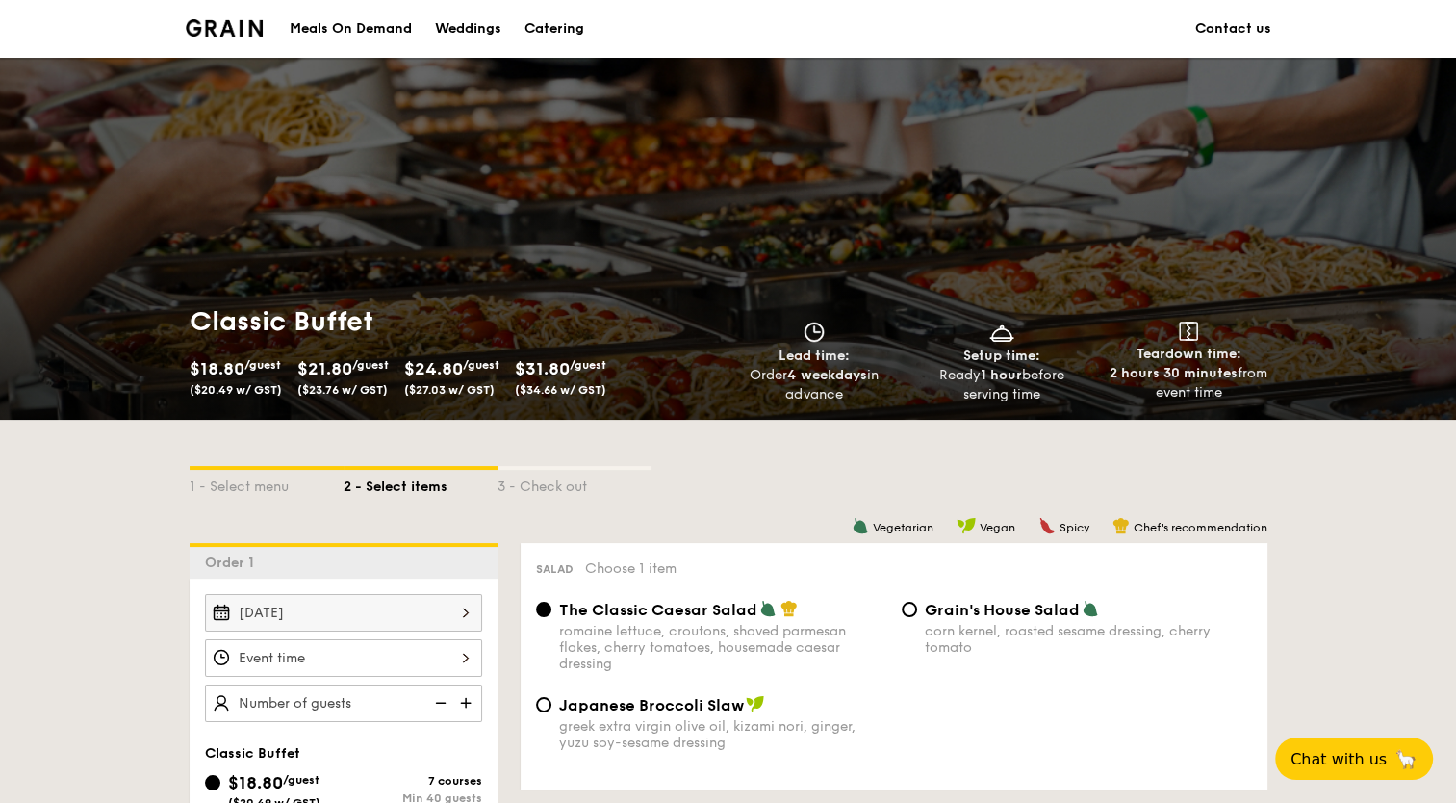
click at [470, 663] on div at bounding box center [343, 658] width 277 height 38
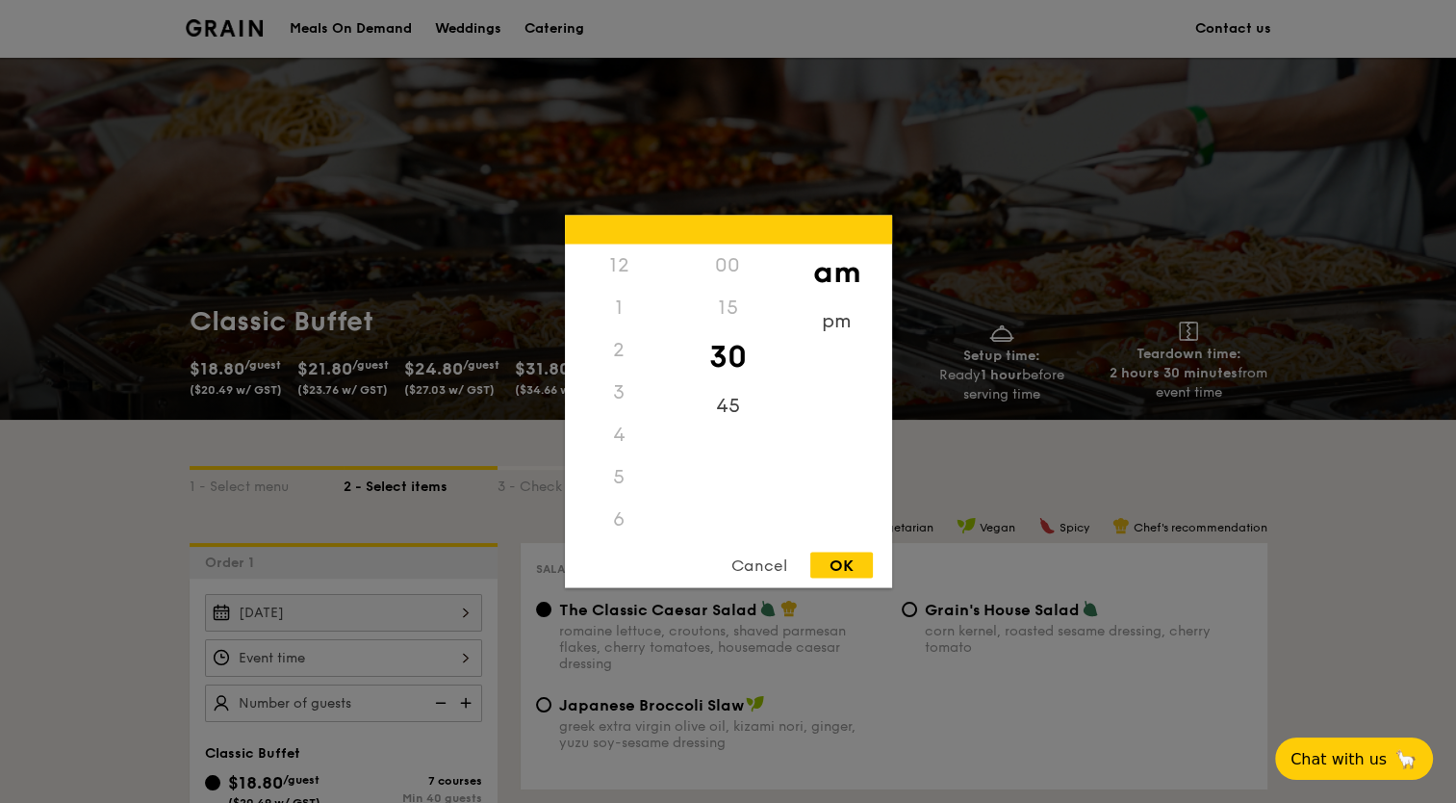
scroll to position [212, 0]
click at [732, 276] on div "00" at bounding box center [728, 265] width 109 height 42
click at [617, 525] on div "11" at bounding box center [619, 540] width 109 height 56
click at [762, 563] on div "Cancel" at bounding box center [759, 565] width 94 height 26
